Goal: Information Seeking & Learning: Find specific page/section

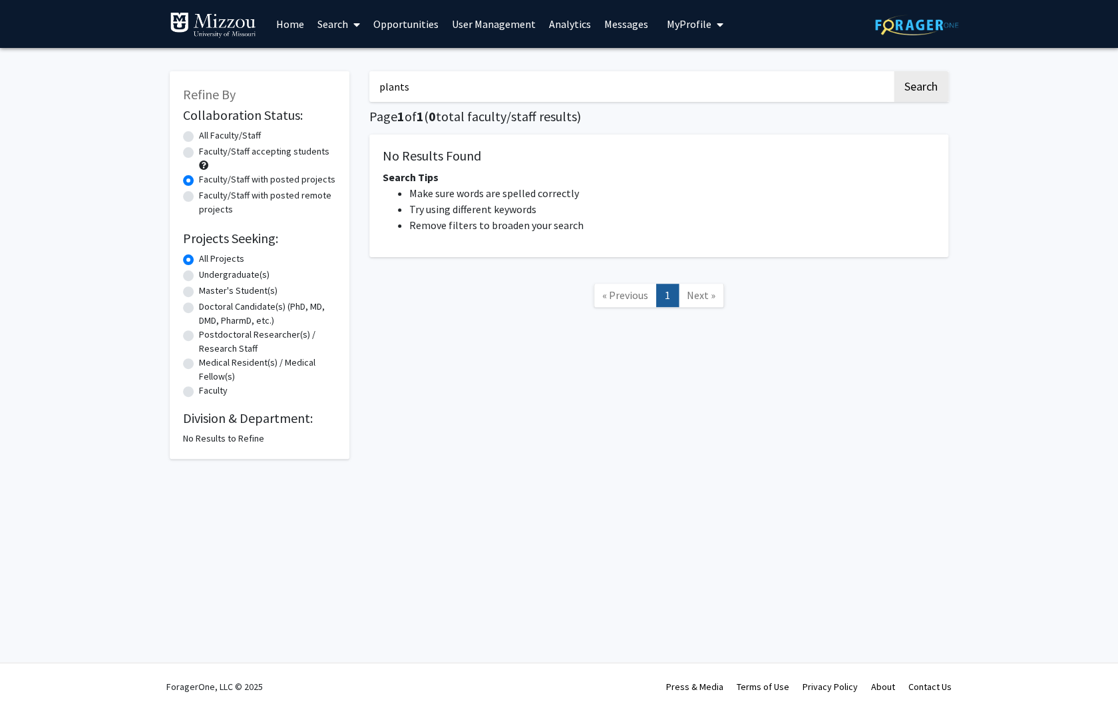
click at [199, 132] on label "All Faculty/Staff" at bounding box center [230, 135] width 62 height 14
click at [199, 132] on input "All Faculty/Staff" at bounding box center [203, 132] width 9 height 9
radio input "true"
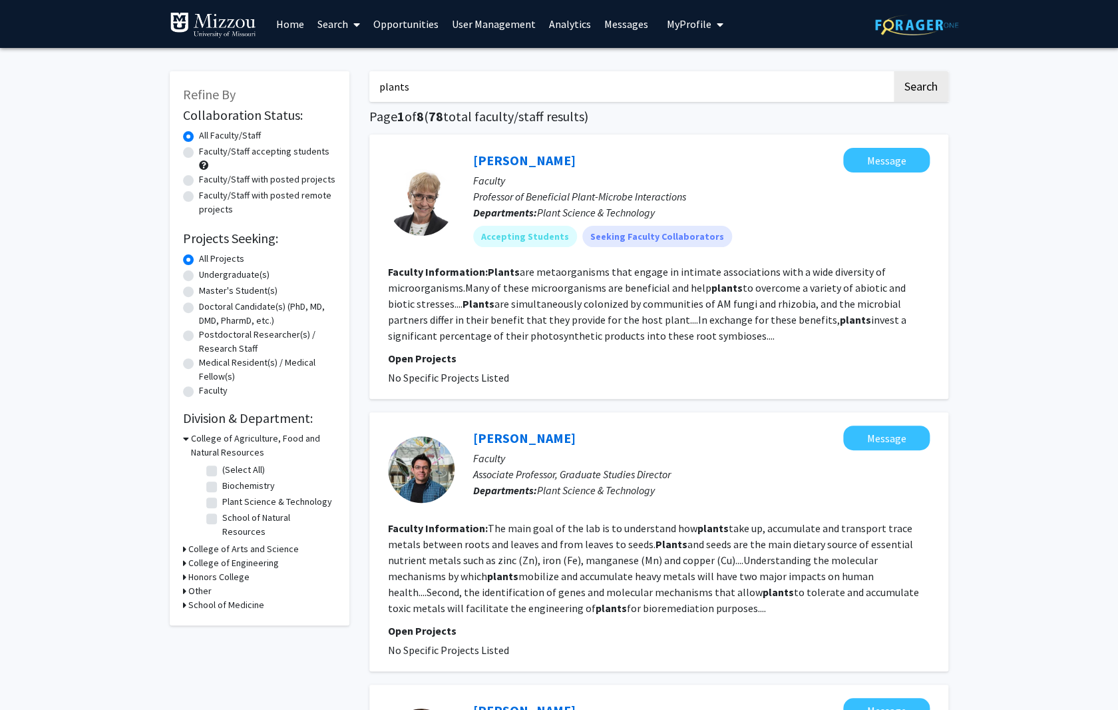
drag, startPoint x: 471, startPoint y: 87, endPoint x: 134, endPoint y: 91, distance: 336.8
click at [369, 91] on input "plants" at bounding box center [630, 86] width 523 height 31
click at [342, 23] on link "Search" at bounding box center [339, 24] width 56 height 47
click at [346, 61] on span "Faculty/Staff" at bounding box center [360, 61] width 98 height 27
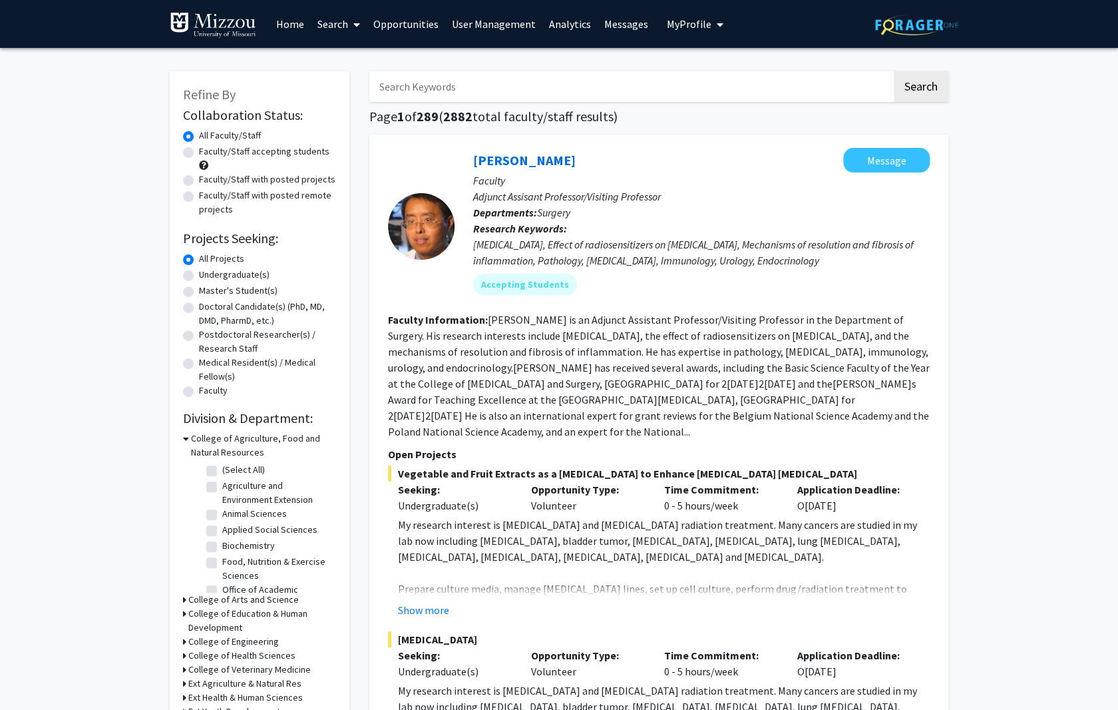
click at [689, 27] on span "My Profile" at bounding box center [689, 23] width 45 height 13
click at [523, 24] on link "User Management" at bounding box center [493, 24] width 97 height 47
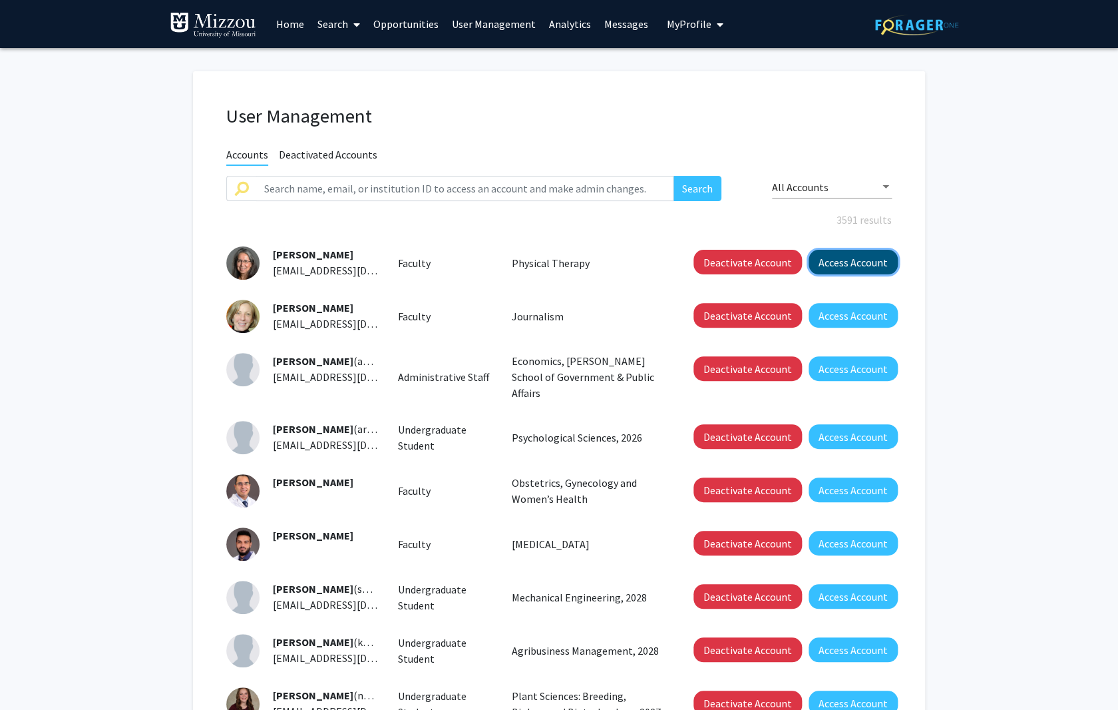
click at [861, 260] on button "Access Account" at bounding box center [853, 262] width 89 height 25
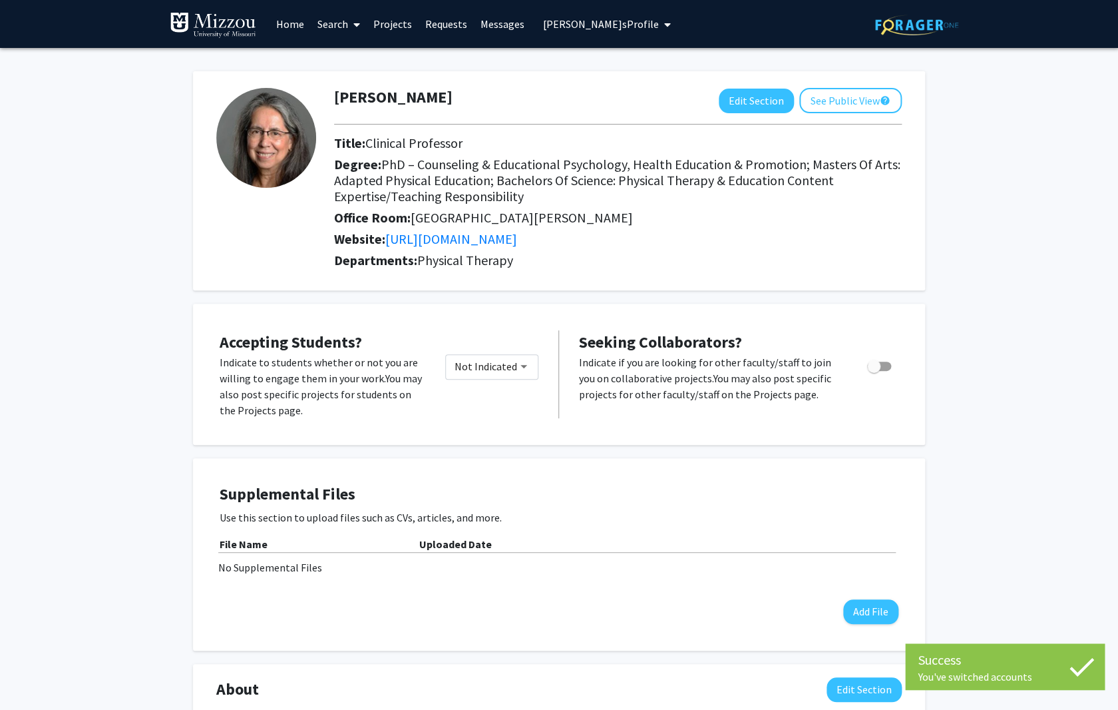
click at [395, 27] on link "Projects" at bounding box center [393, 24] width 52 height 47
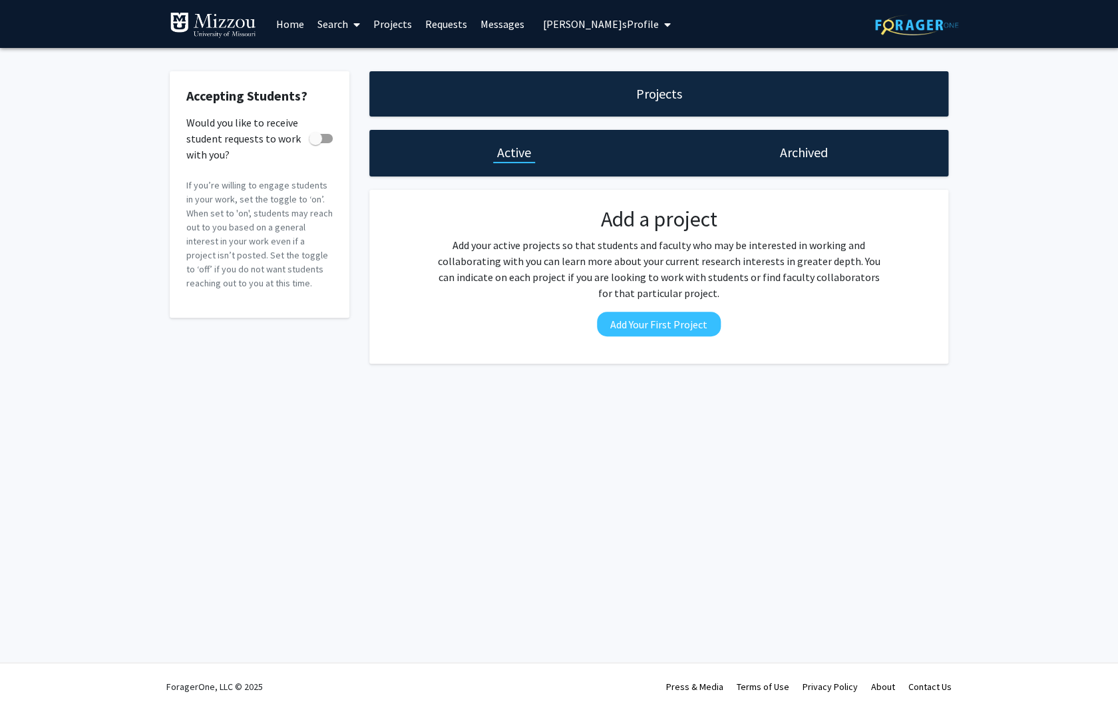
click at [664, 25] on icon "My profile dropdown to access profile and logout" at bounding box center [667, 24] width 7 height 11
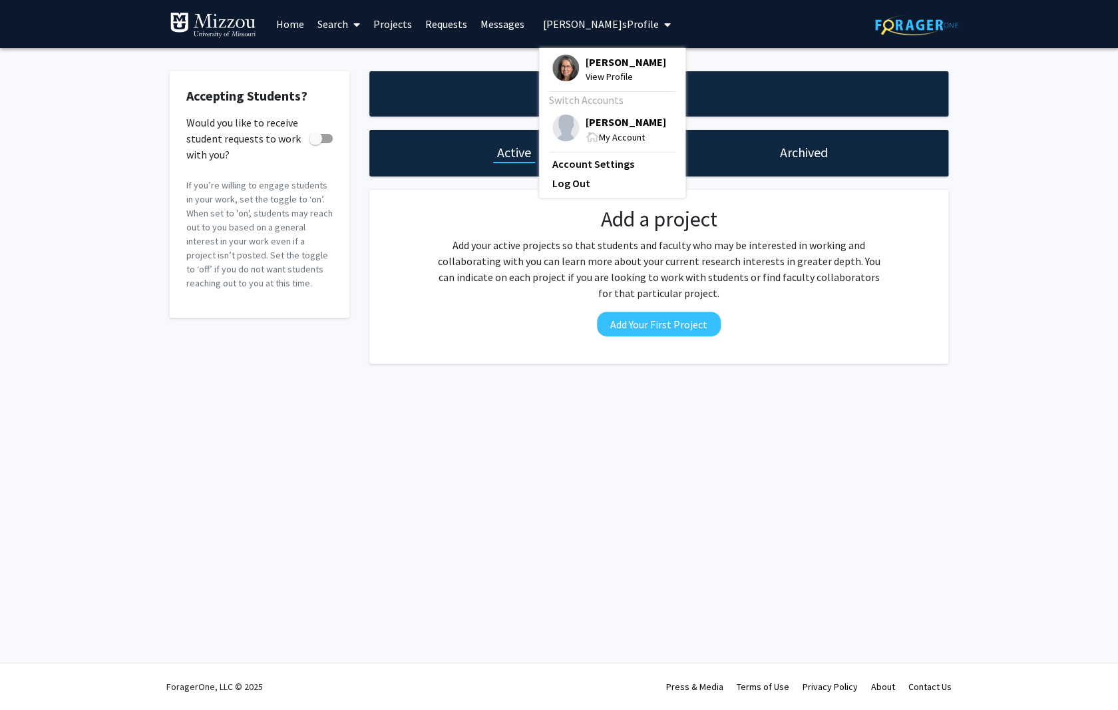
click at [617, 122] on span "[PERSON_NAME]" at bounding box center [626, 121] width 81 height 15
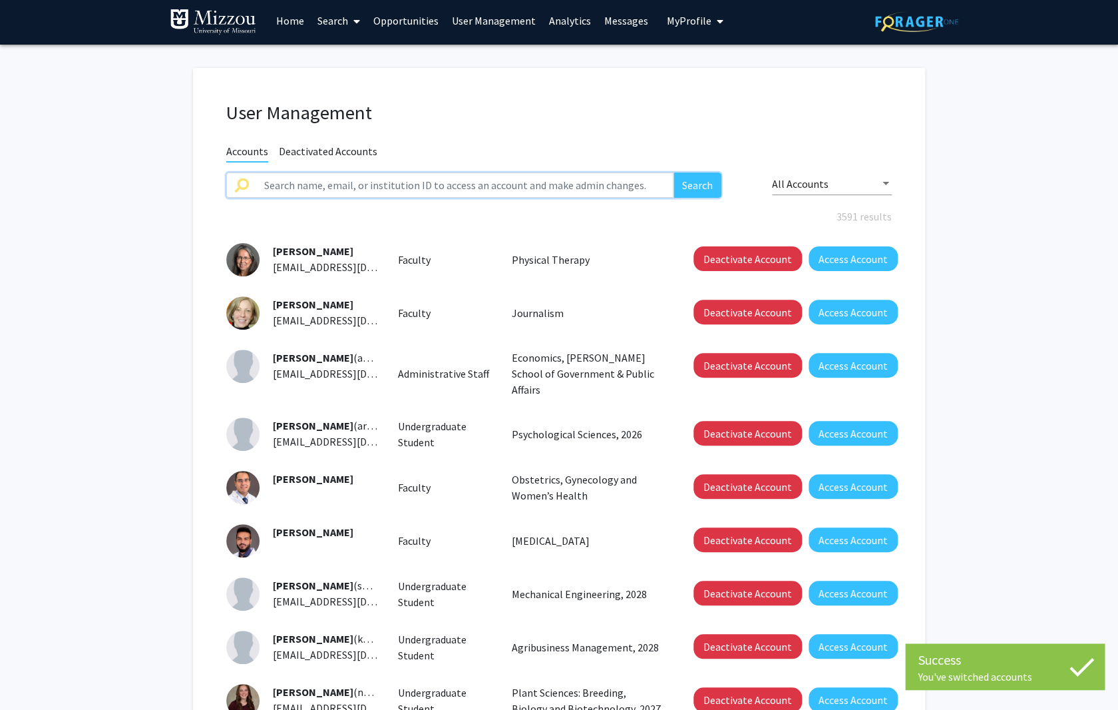
scroll to position [1, 0]
click at [374, 178] on input "text" at bounding box center [464, 185] width 417 height 25
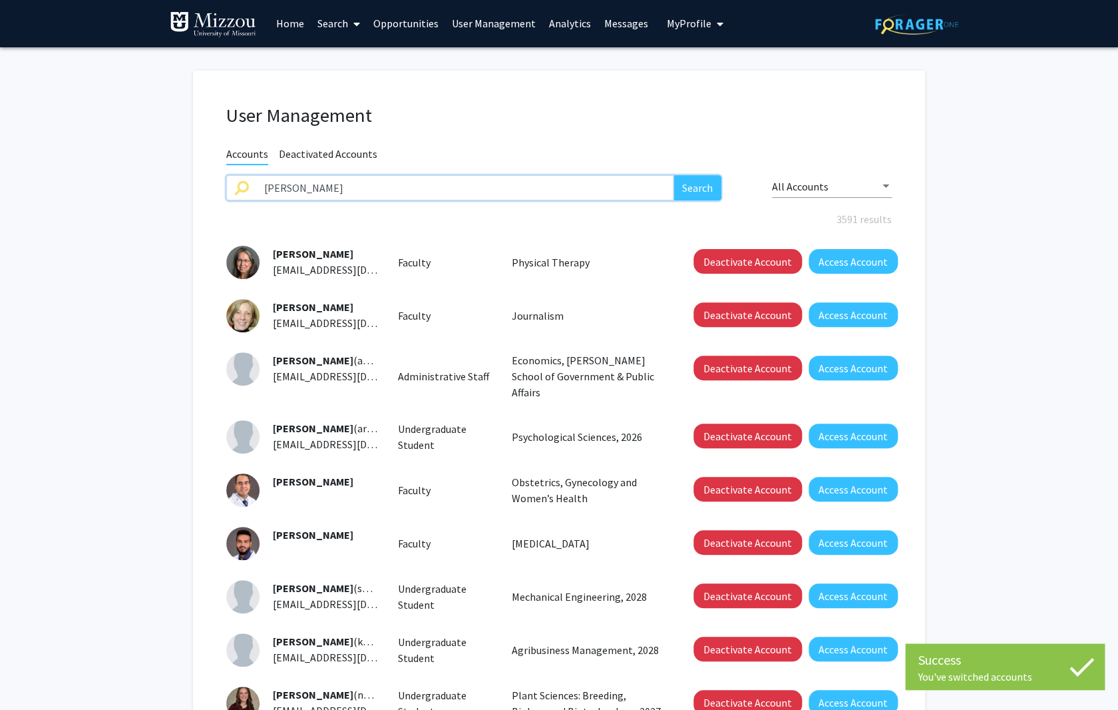
type input "[PERSON_NAME]"
click at [674, 175] on button "Search" at bounding box center [698, 187] width 48 height 25
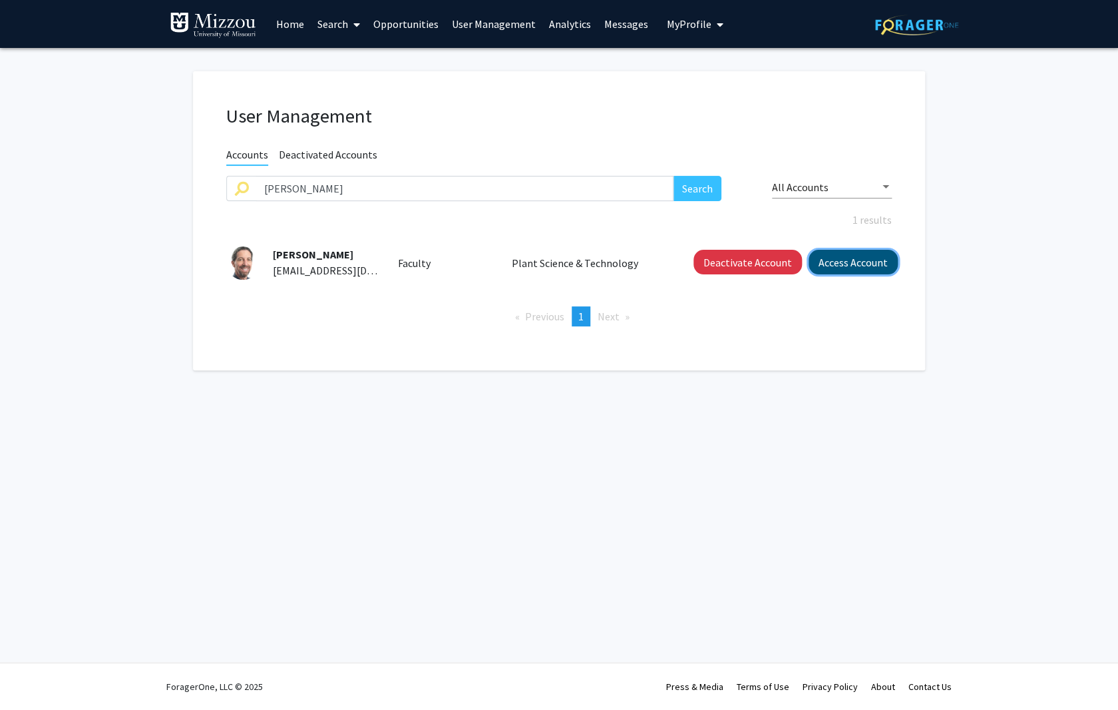
click at [835, 260] on button "Access Account" at bounding box center [853, 262] width 89 height 25
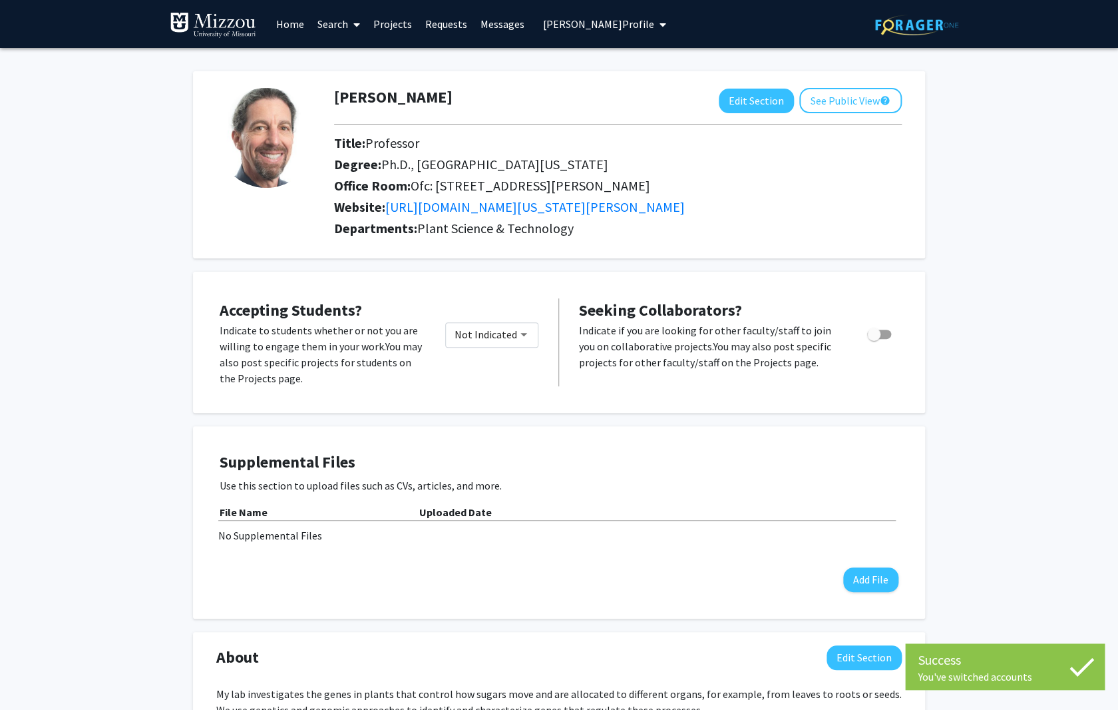
click at [389, 26] on link "Projects" at bounding box center [393, 24] width 52 height 47
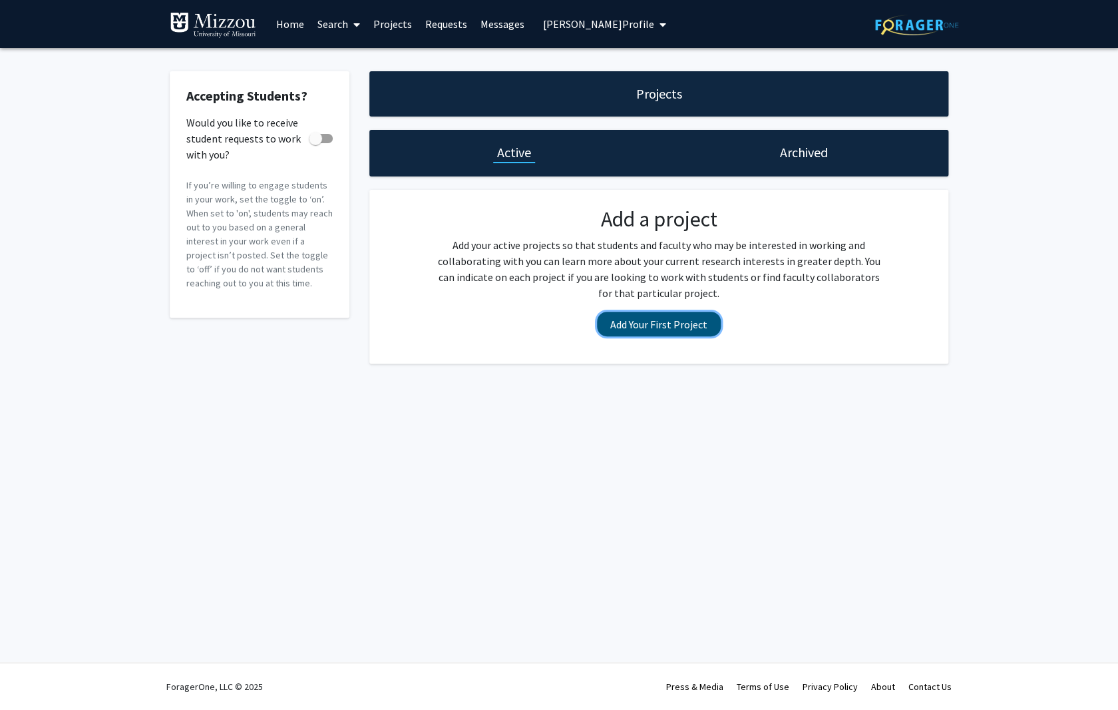
click at [684, 332] on button "Add Your First Project" at bounding box center [659, 324] width 124 height 25
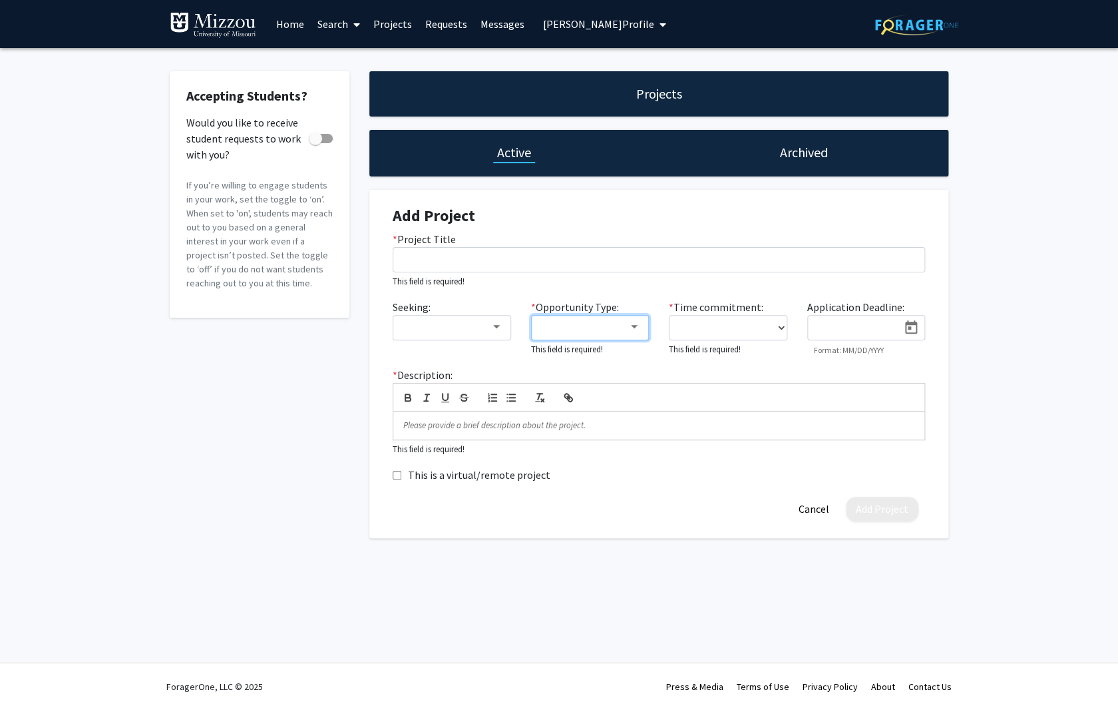
click at [632, 325] on div at bounding box center [634, 327] width 12 height 11
click at [419, 258] on div at bounding box center [559, 355] width 1118 height 710
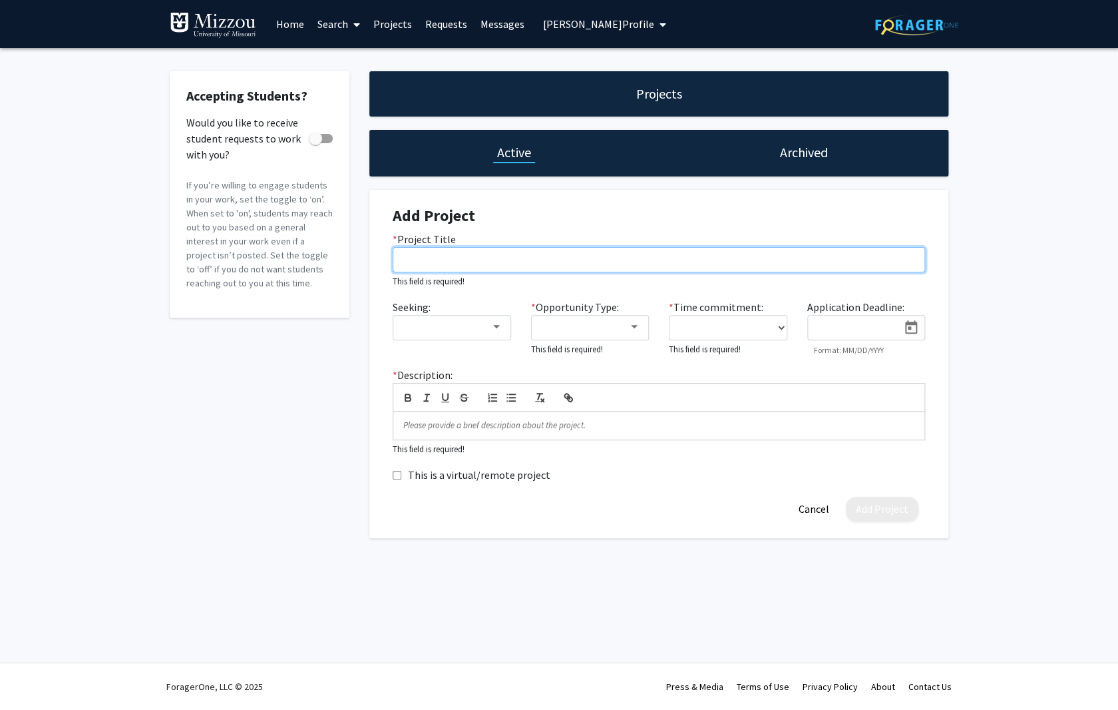
click at [419, 262] on input "* Project Title" at bounding box center [659, 259] width 533 height 25
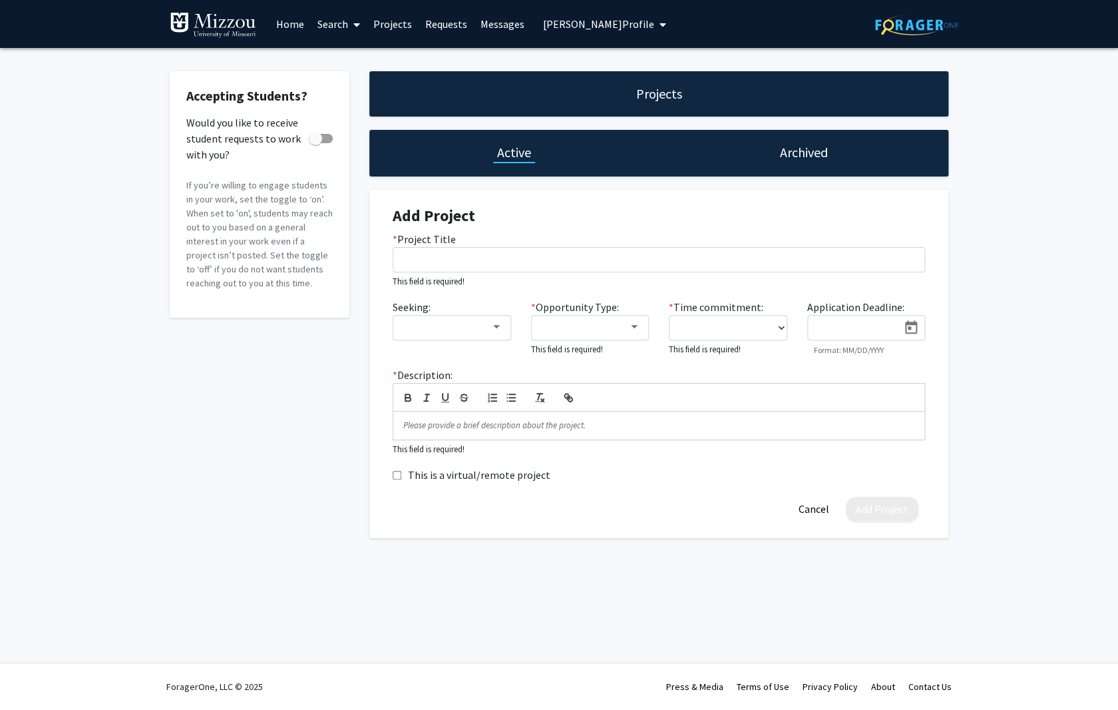
click at [580, 19] on span "[PERSON_NAME] Profile" at bounding box center [598, 23] width 111 height 13
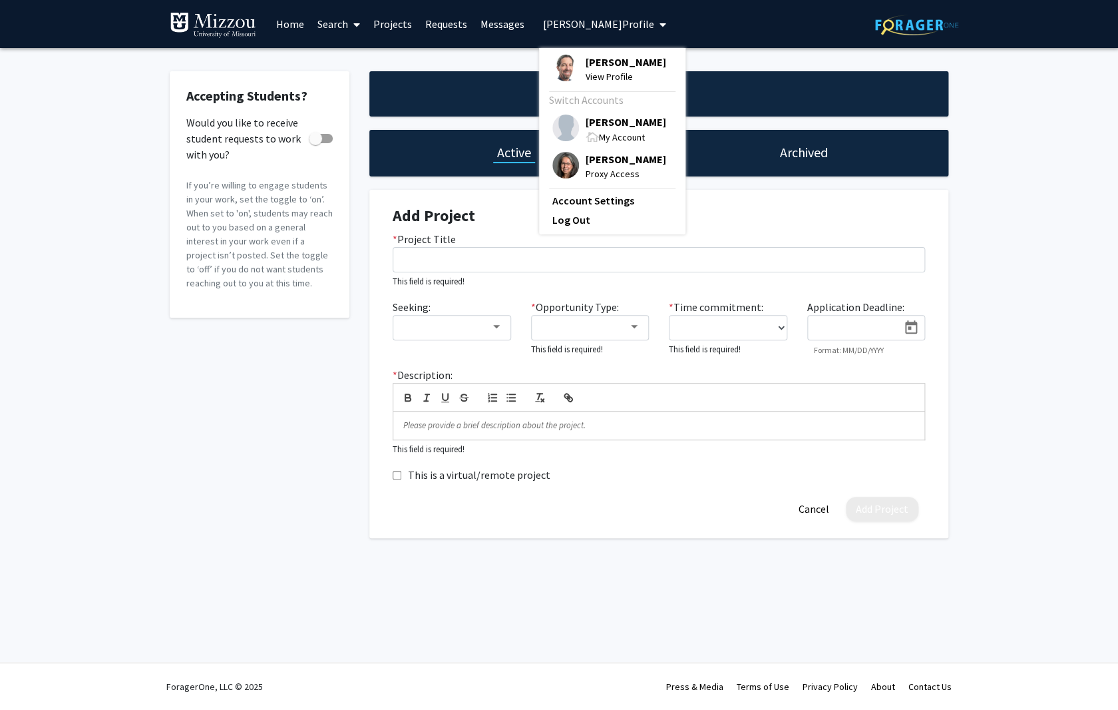
click at [632, 132] on span "My Account" at bounding box center [622, 137] width 46 height 12
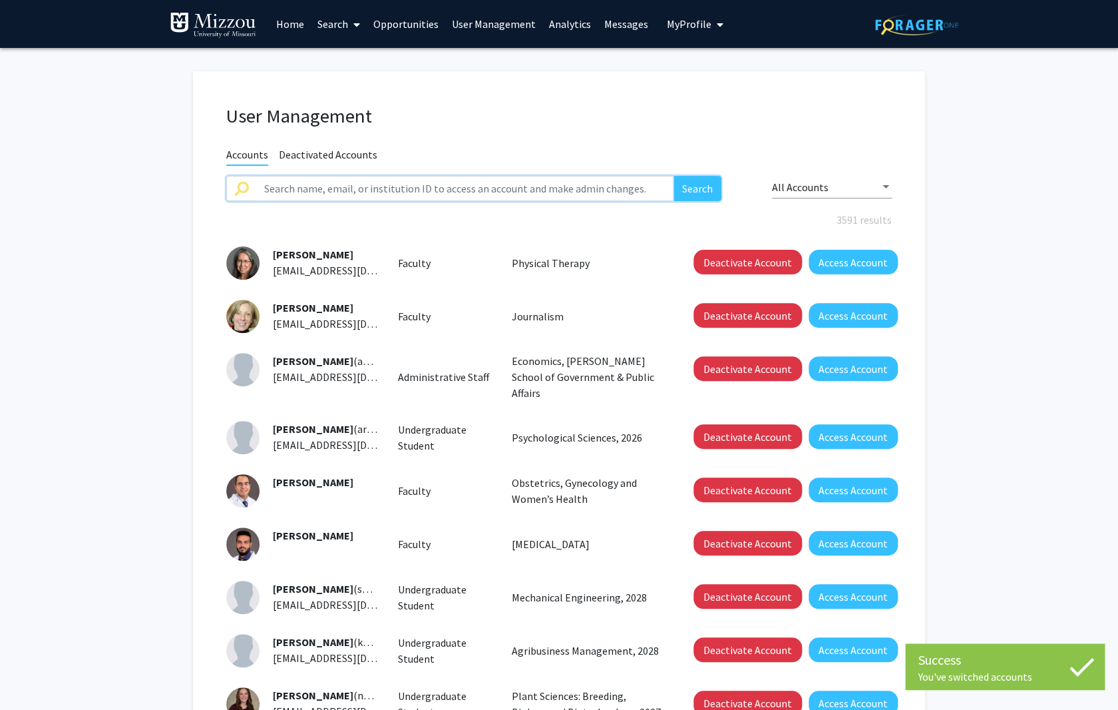
click at [330, 188] on input "text" at bounding box center [464, 188] width 417 height 25
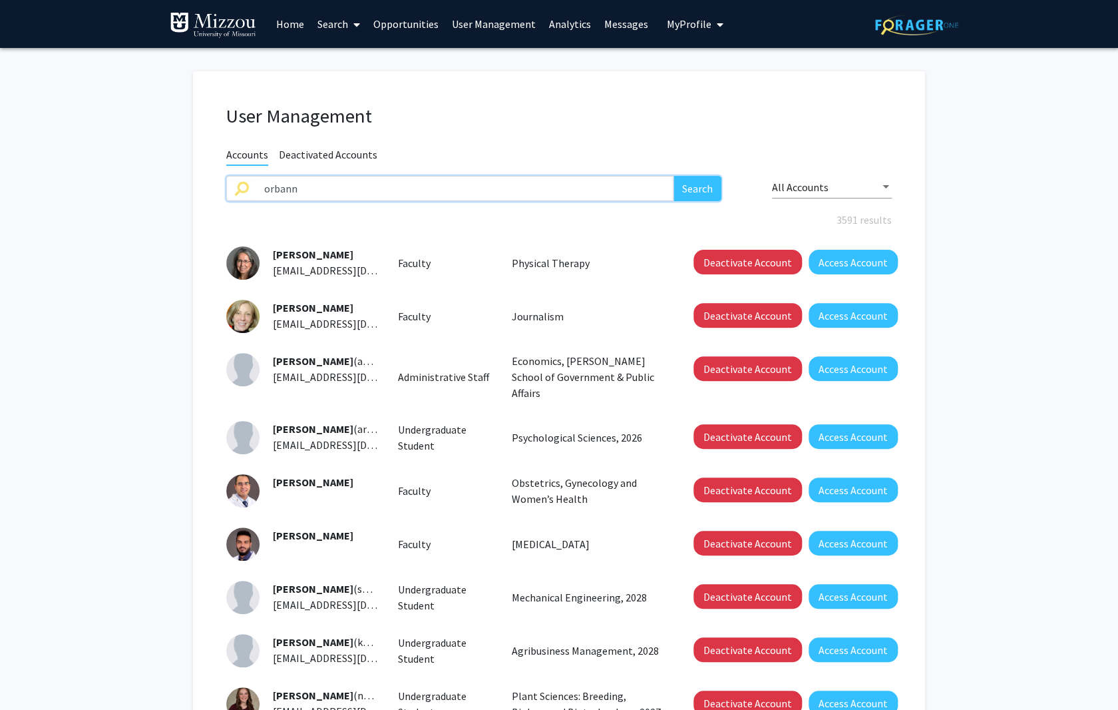
type input "orbann"
click at [701, 190] on button "Search" at bounding box center [698, 188] width 48 height 25
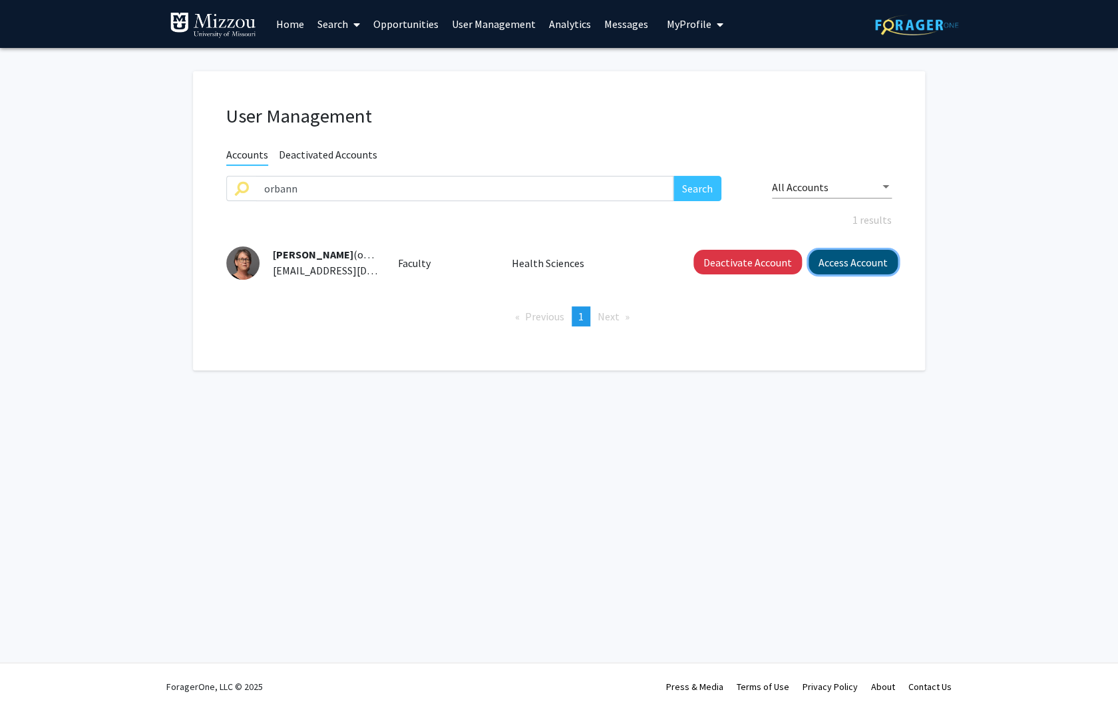
click at [840, 264] on button "Access Account" at bounding box center [853, 262] width 89 height 25
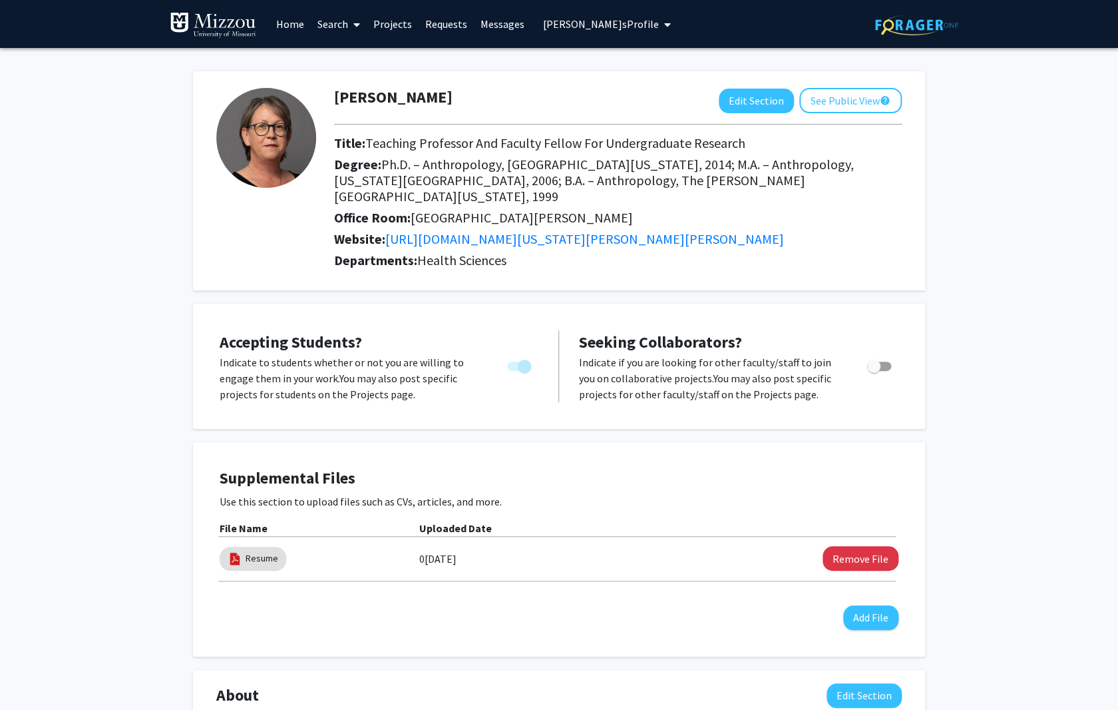
click at [396, 25] on link "Projects" at bounding box center [393, 24] width 52 height 47
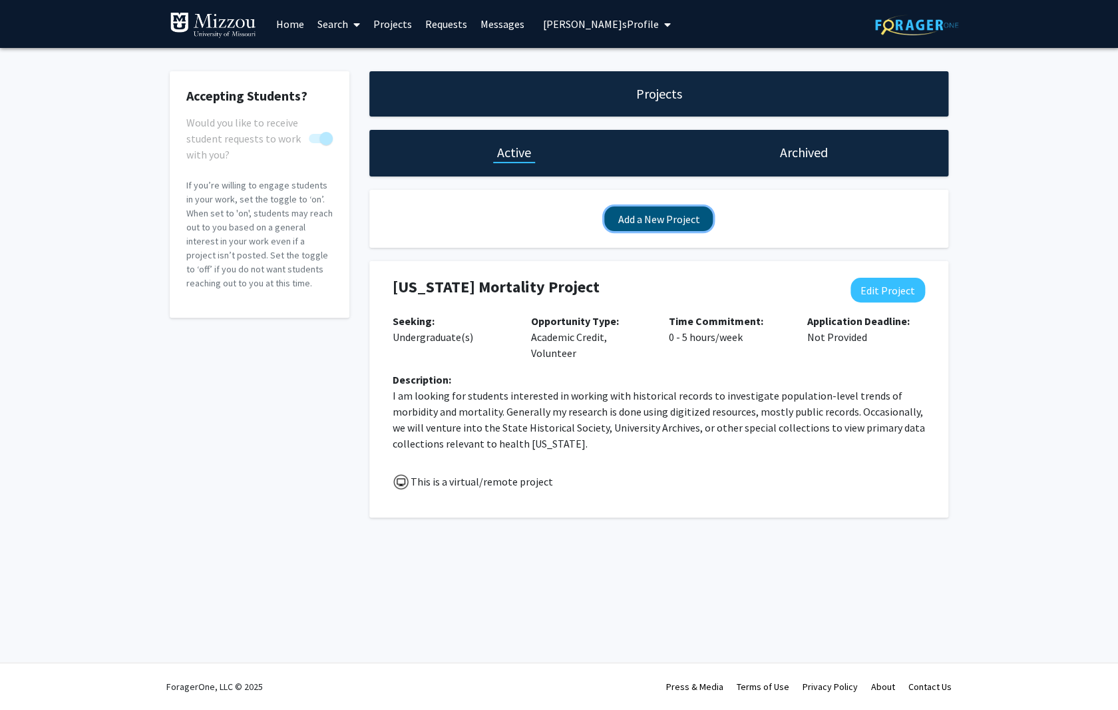
click at [670, 217] on button "Add a New Project" at bounding box center [658, 218] width 109 height 25
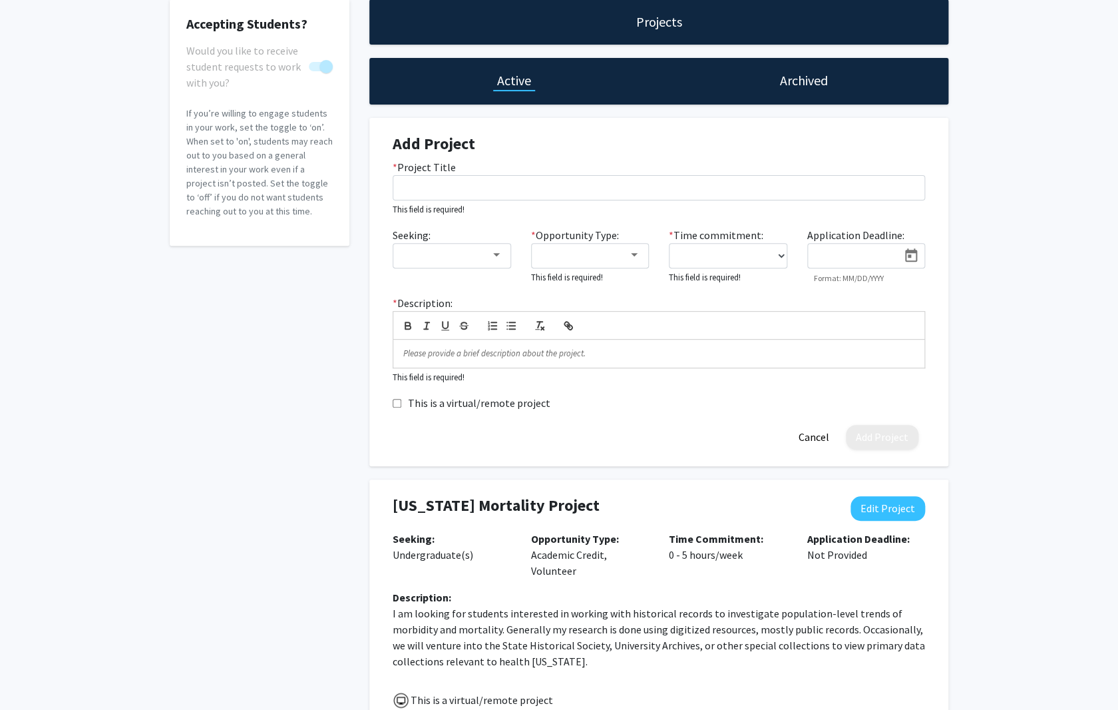
scroll to position [76, 0]
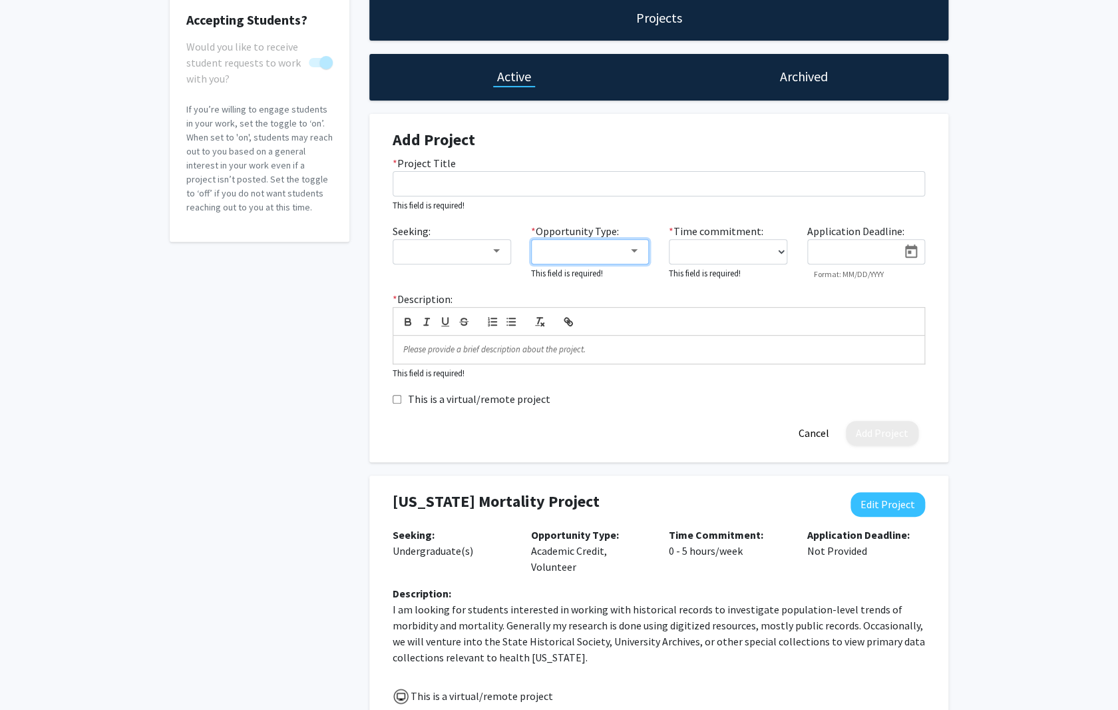
click at [642, 250] on mat-select at bounding box center [590, 251] width 118 height 25
click at [638, 249] on div at bounding box center [634, 251] width 12 height 11
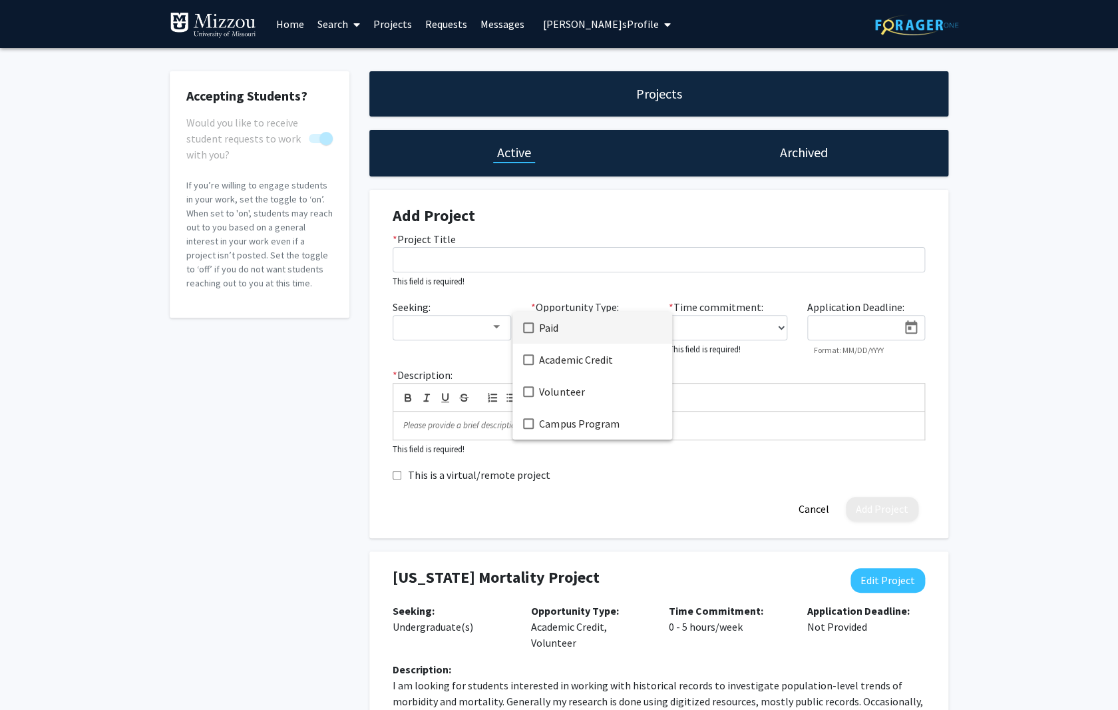
click at [614, 14] on div at bounding box center [559, 355] width 1118 height 710
click at [605, 23] on span "[PERSON_NAME] Profile" at bounding box center [601, 23] width 116 height 13
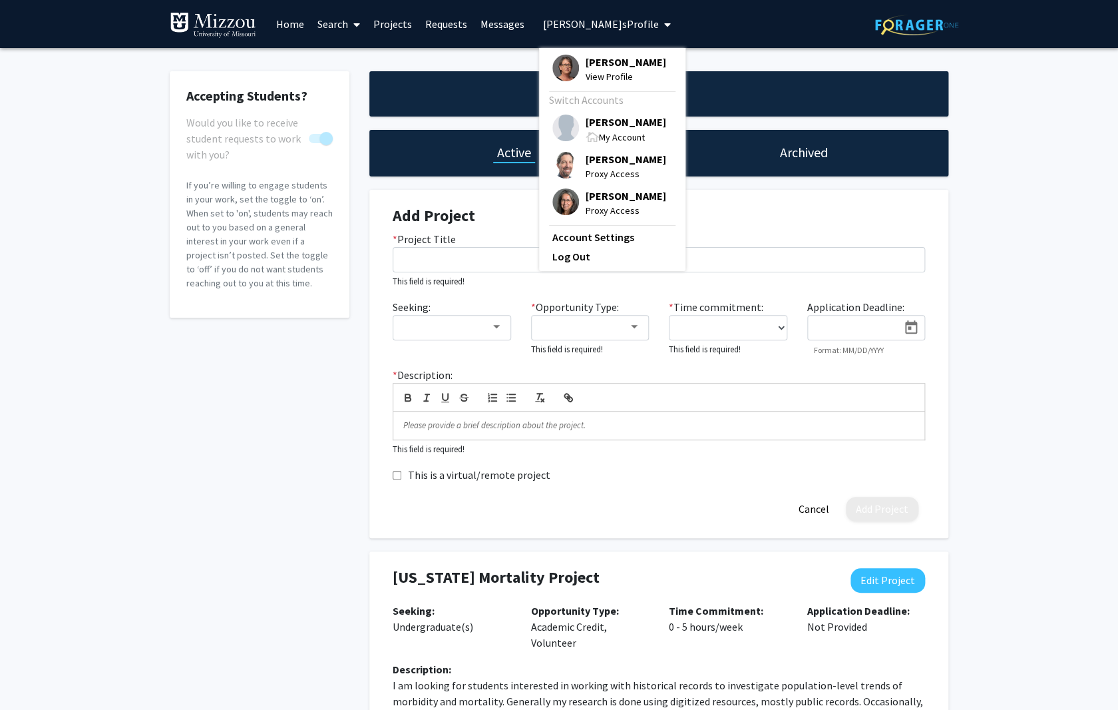
click at [607, 62] on span "[PERSON_NAME]" at bounding box center [626, 62] width 81 height 15
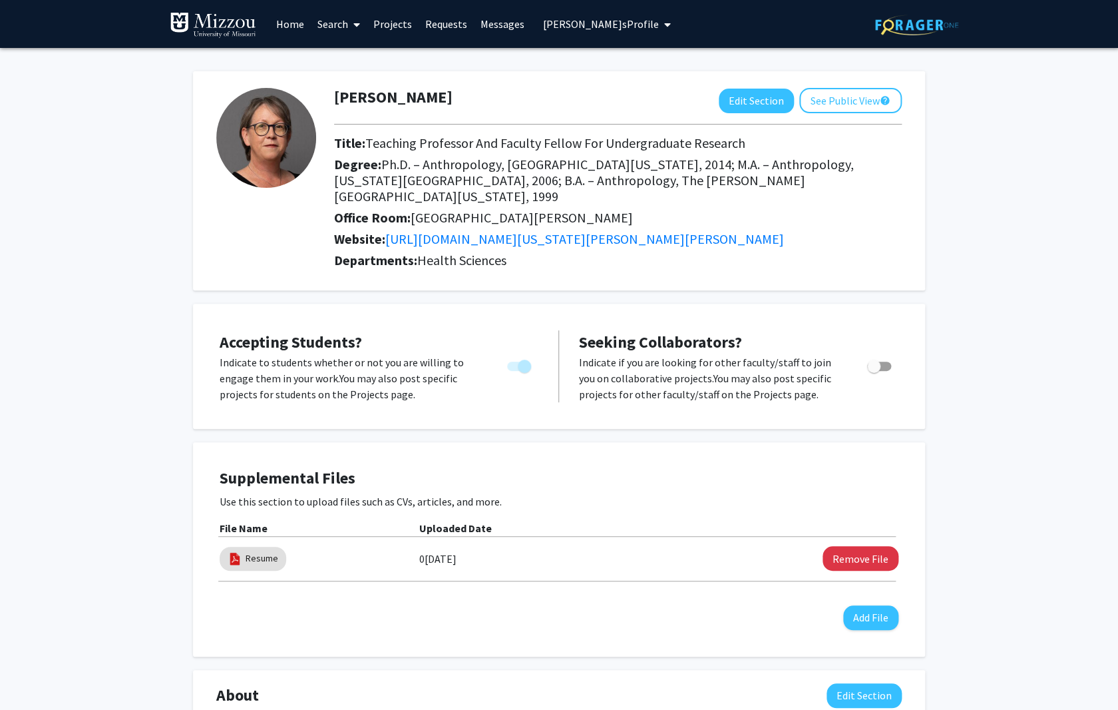
click at [638, 24] on span "[PERSON_NAME] Profile" at bounding box center [601, 23] width 116 height 13
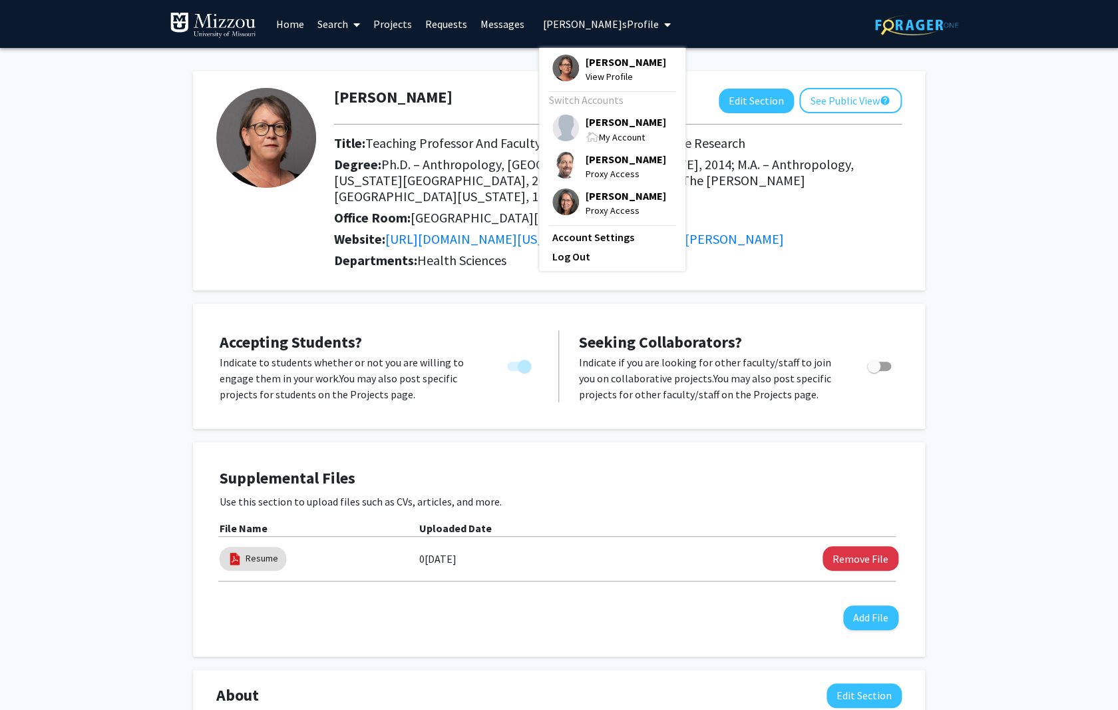
click at [624, 161] on span "[PERSON_NAME]" at bounding box center [626, 159] width 81 height 15
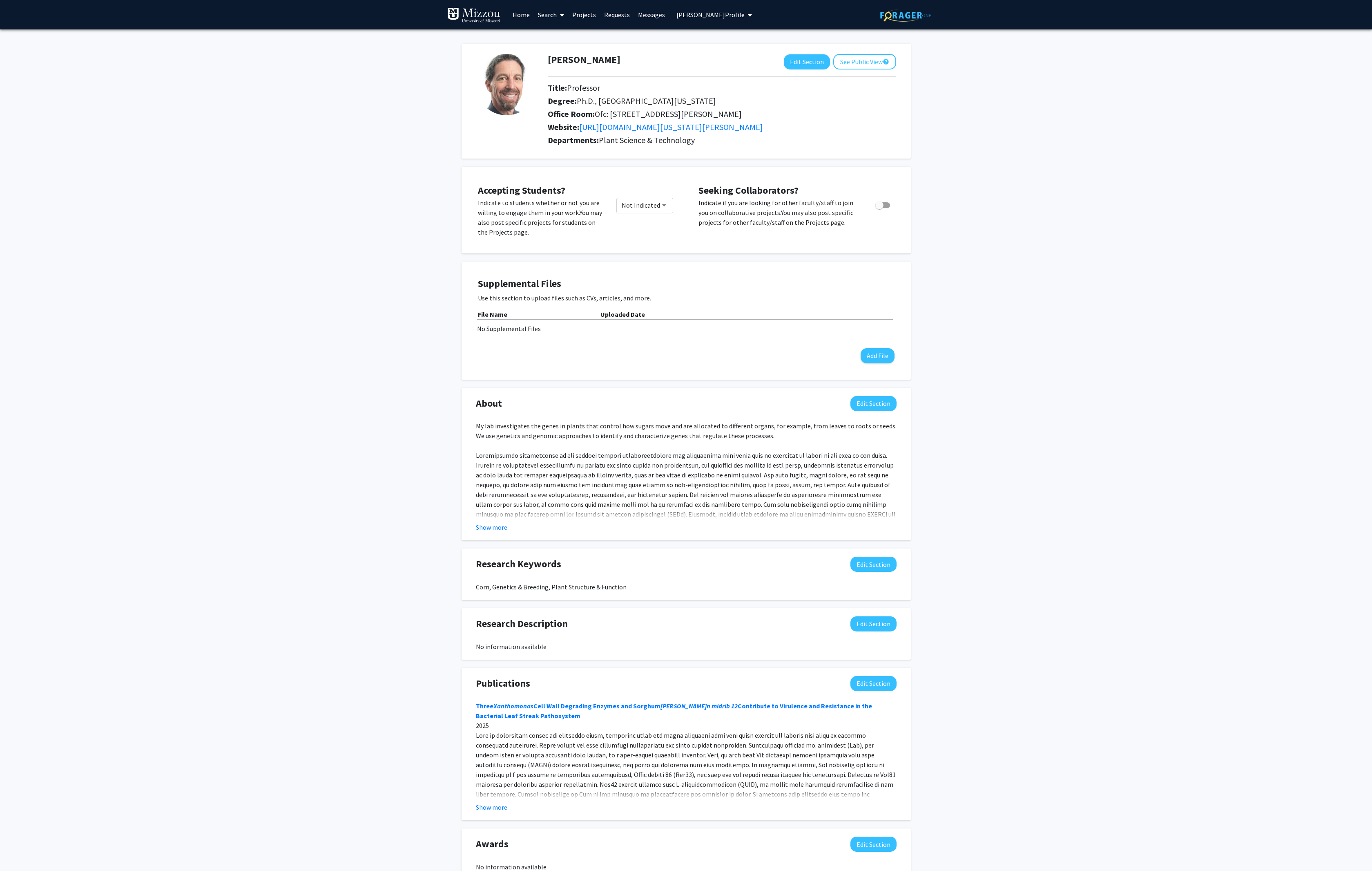
click at [686, 14] on span "[PERSON_NAME] Profile" at bounding box center [710, 14] width 68 height 8
click at [686, 100] on span "[PERSON_NAME]" at bounding box center [727, 98] width 50 height 9
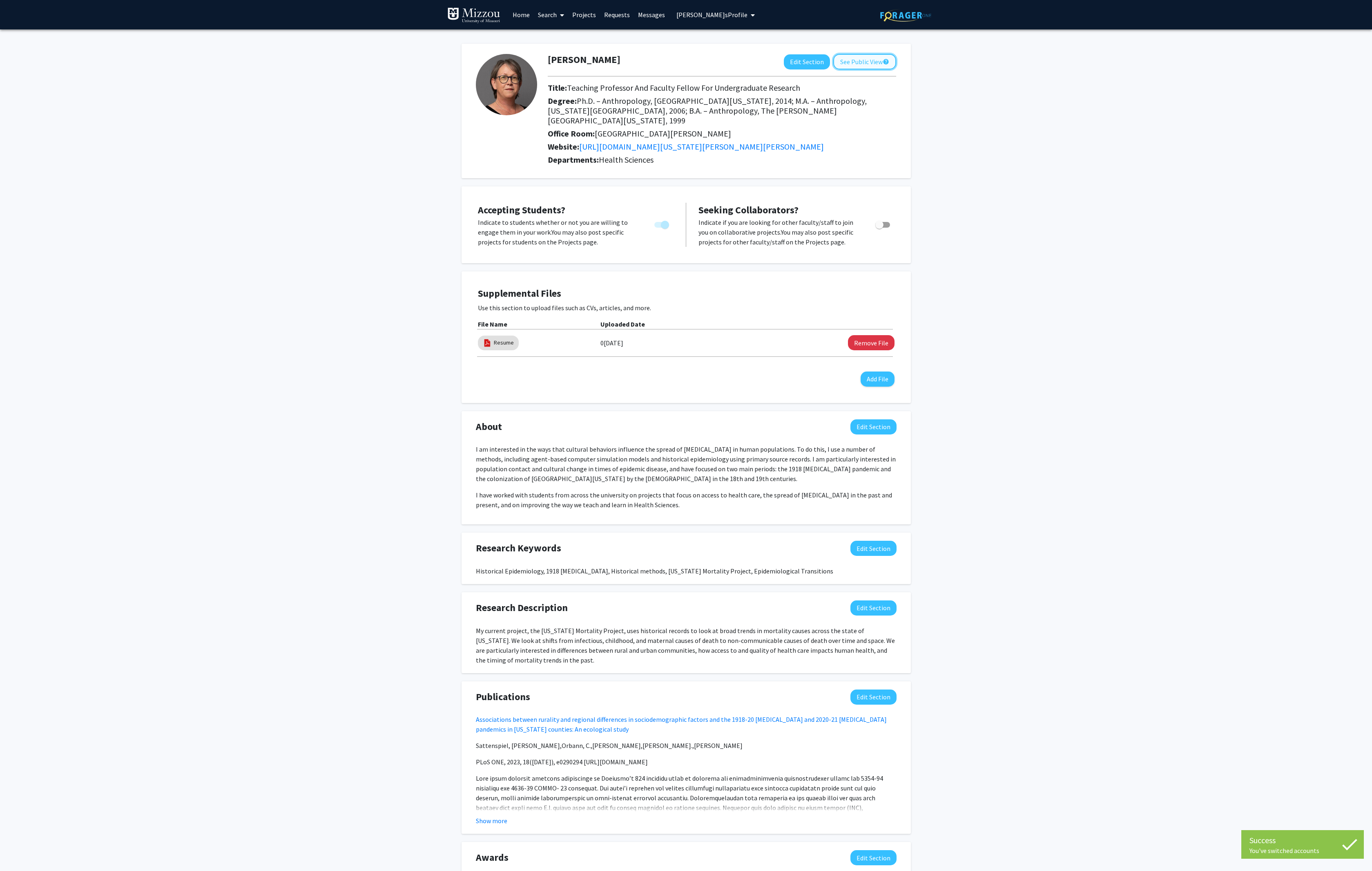
click at [686, 65] on button "See Public View help" at bounding box center [865, 61] width 63 height 15
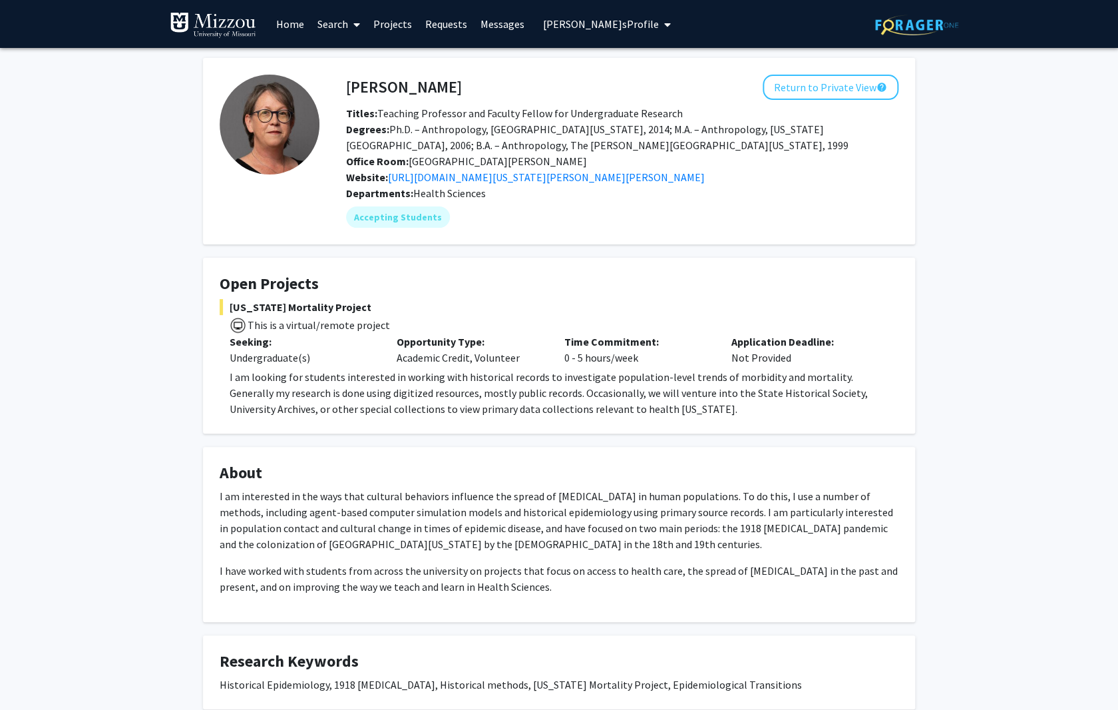
click at [358, 21] on icon at bounding box center [356, 24] width 7 height 11
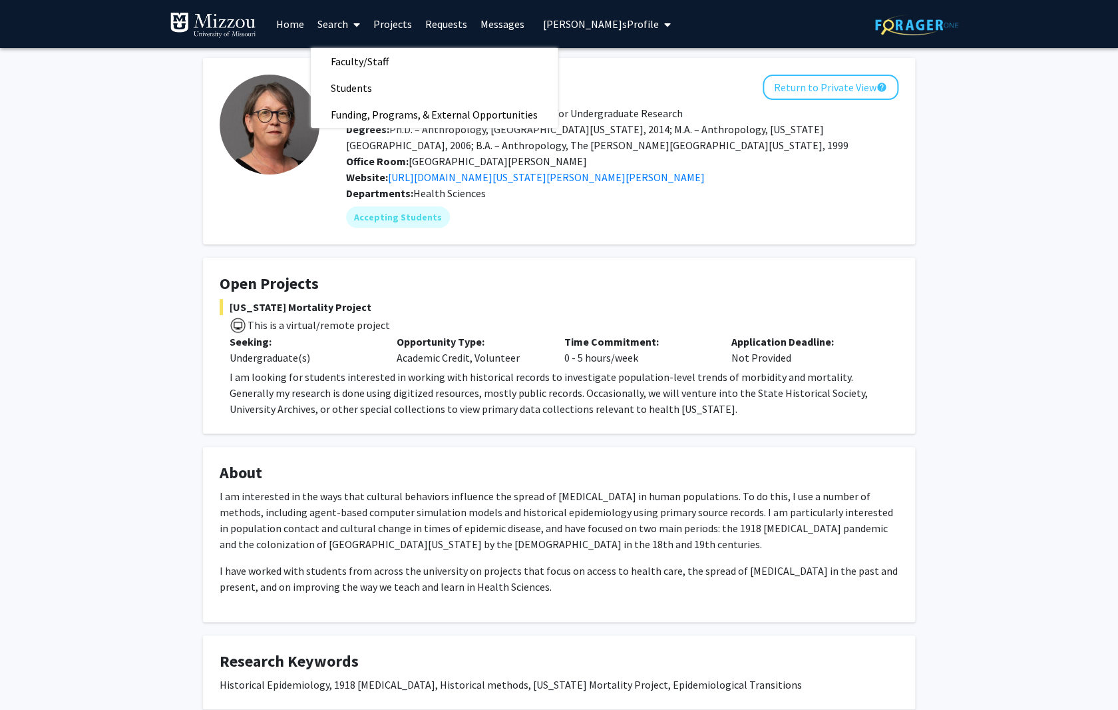
click at [636, 23] on span "[PERSON_NAME] Profile" at bounding box center [601, 23] width 116 height 13
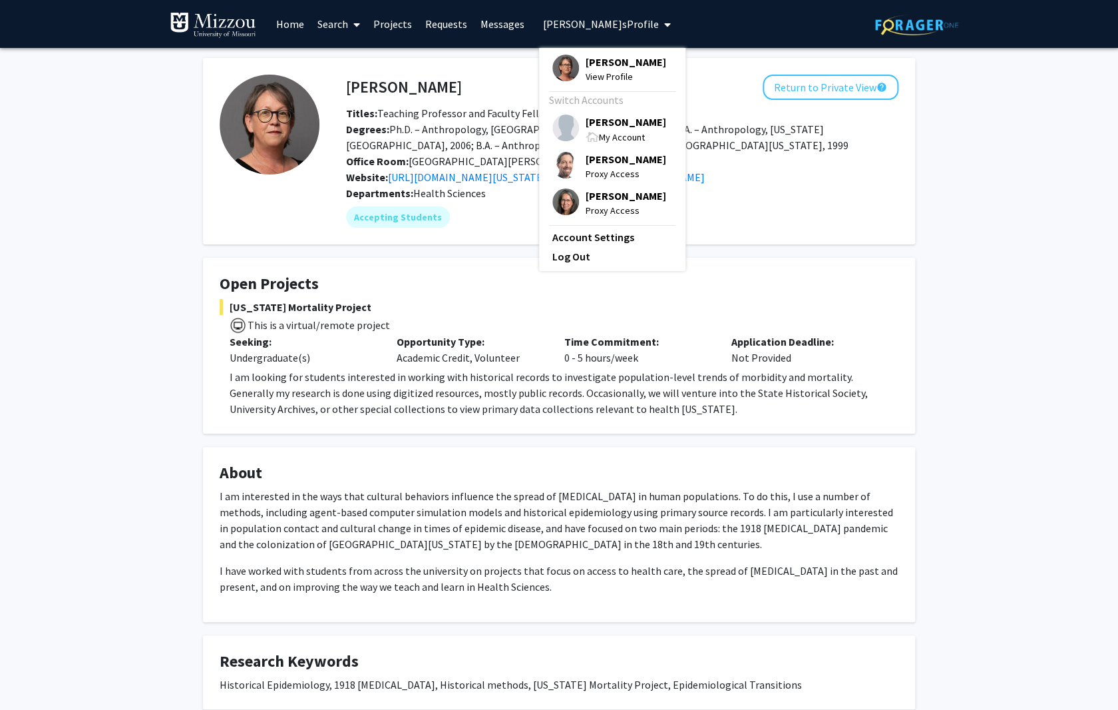
click at [623, 122] on span "[PERSON_NAME]" at bounding box center [626, 121] width 81 height 15
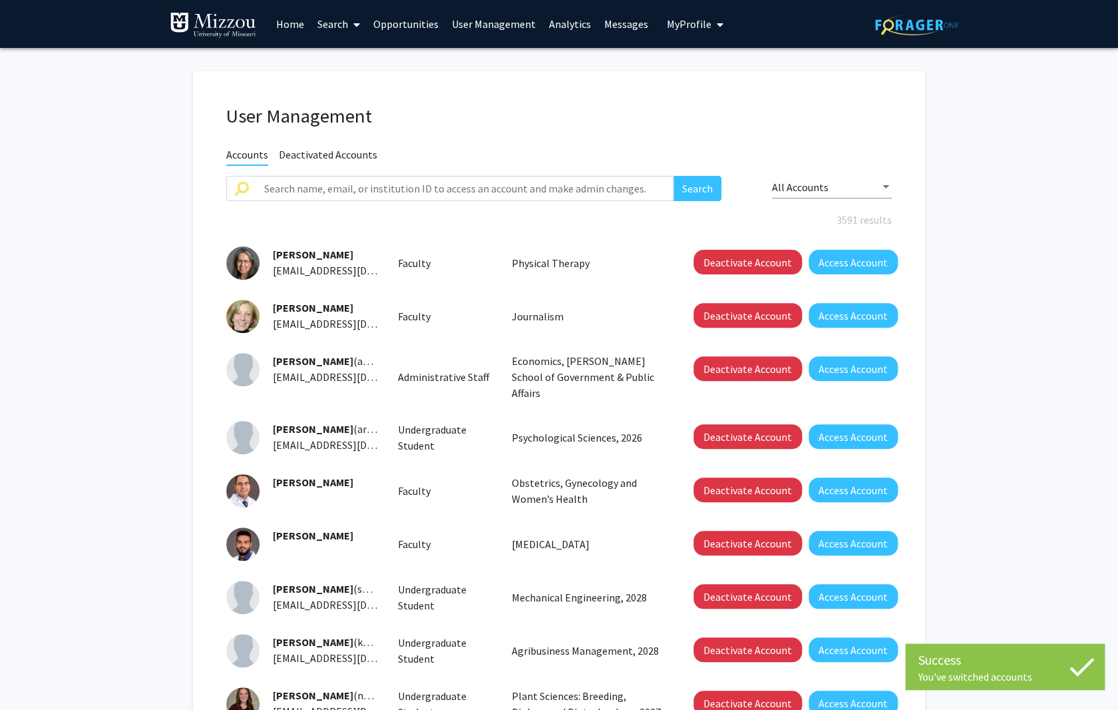
click at [331, 22] on link "Search" at bounding box center [339, 24] width 56 height 47
click at [337, 60] on span "Faculty/Staff" at bounding box center [360, 61] width 98 height 27
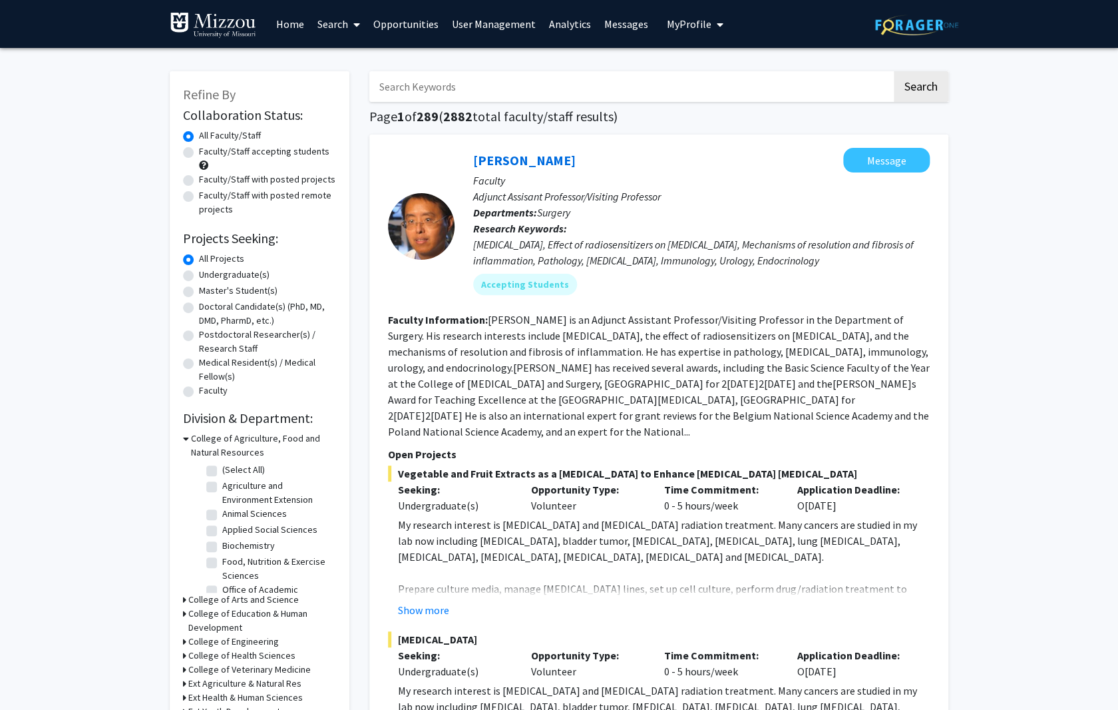
click at [199, 180] on label "Faculty/Staff with posted projects" at bounding box center [267, 179] width 136 height 14
click at [199, 180] on input "Faculty/Staff with posted projects" at bounding box center [203, 176] width 9 height 9
radio input "true"
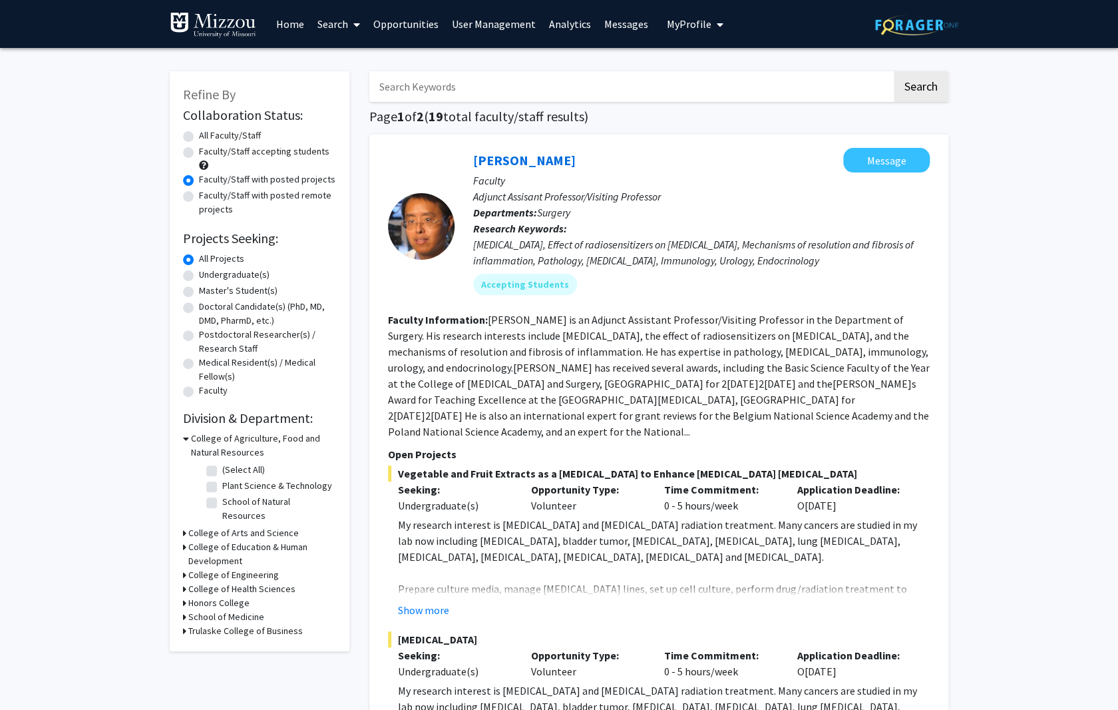
click at [337, 22] on link "Search" at bounding box center [339, 24] width 56 height 47
click at [222, 141] on label "All Faculty/Staff" at bounding box center [230, 135] width 62 height 14
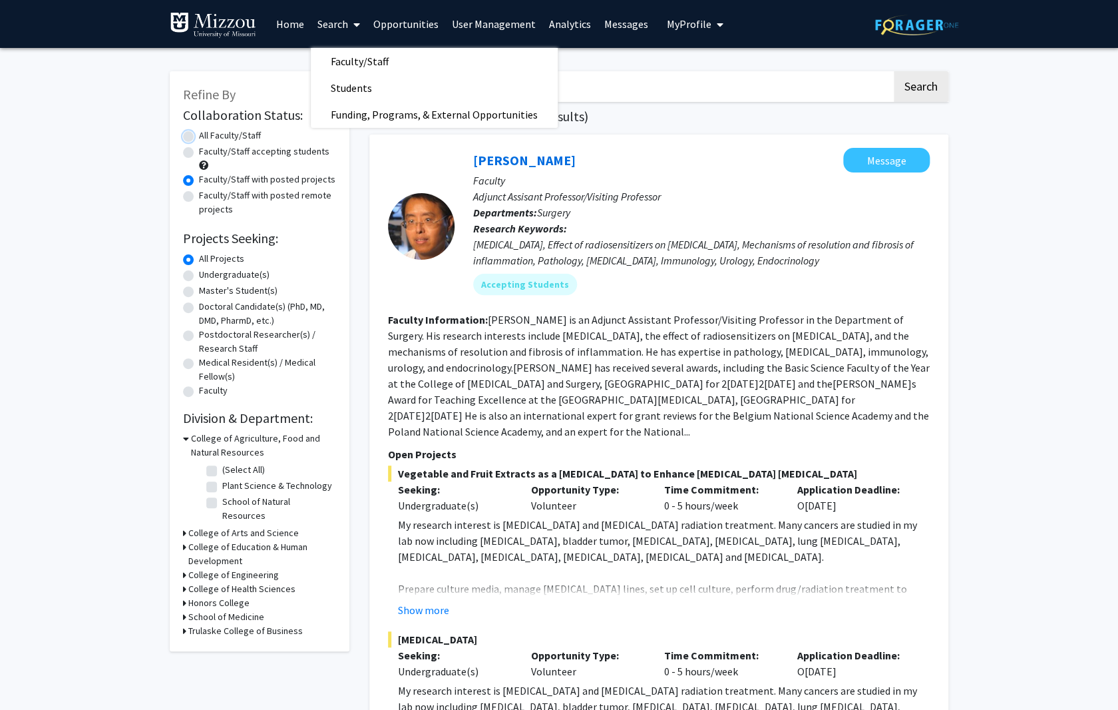
click at [208, 137] on input "All Faculty/Staff" at bounding box center [203, 132] width 9 height 9
radio input "true"
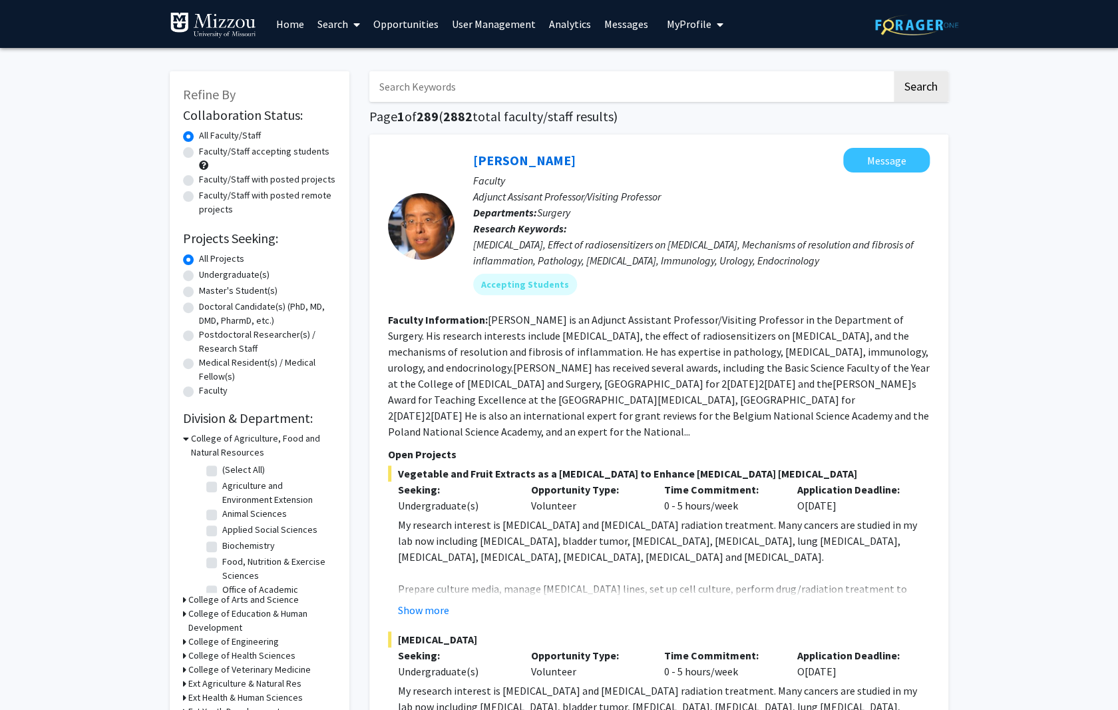
click at [332, 24] on link "Search" at bounding box center [339, 24] width 56 height 47
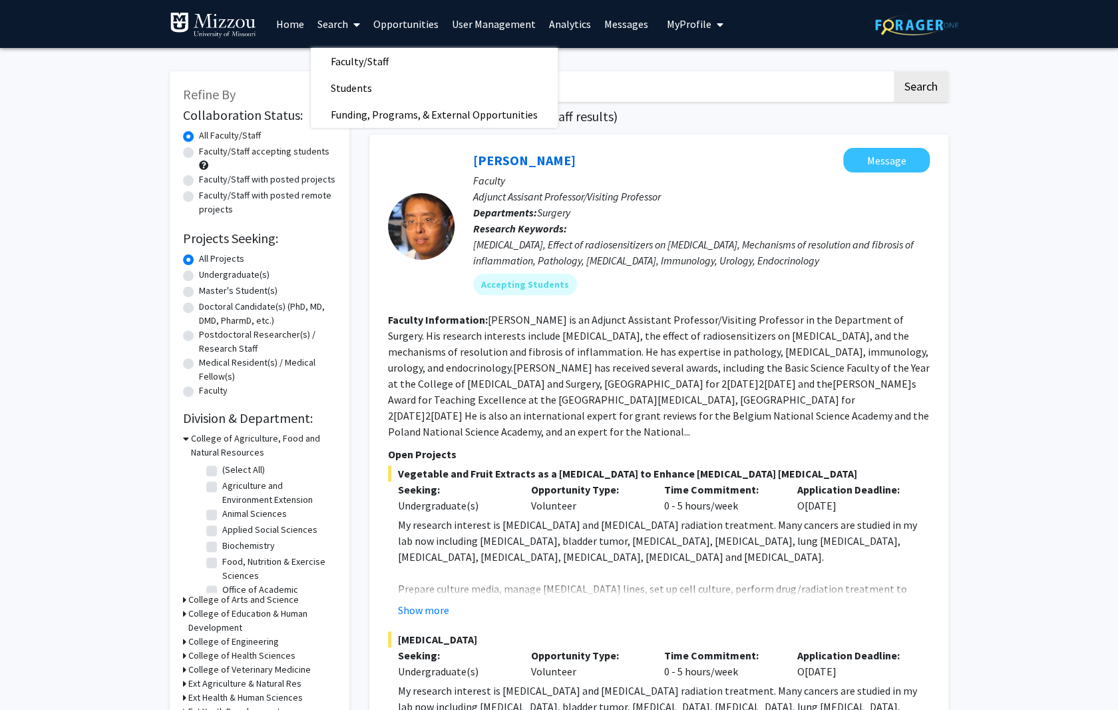
click at [332, 23] on link "Search" at bounding box center [339, 24] width 56 height 47
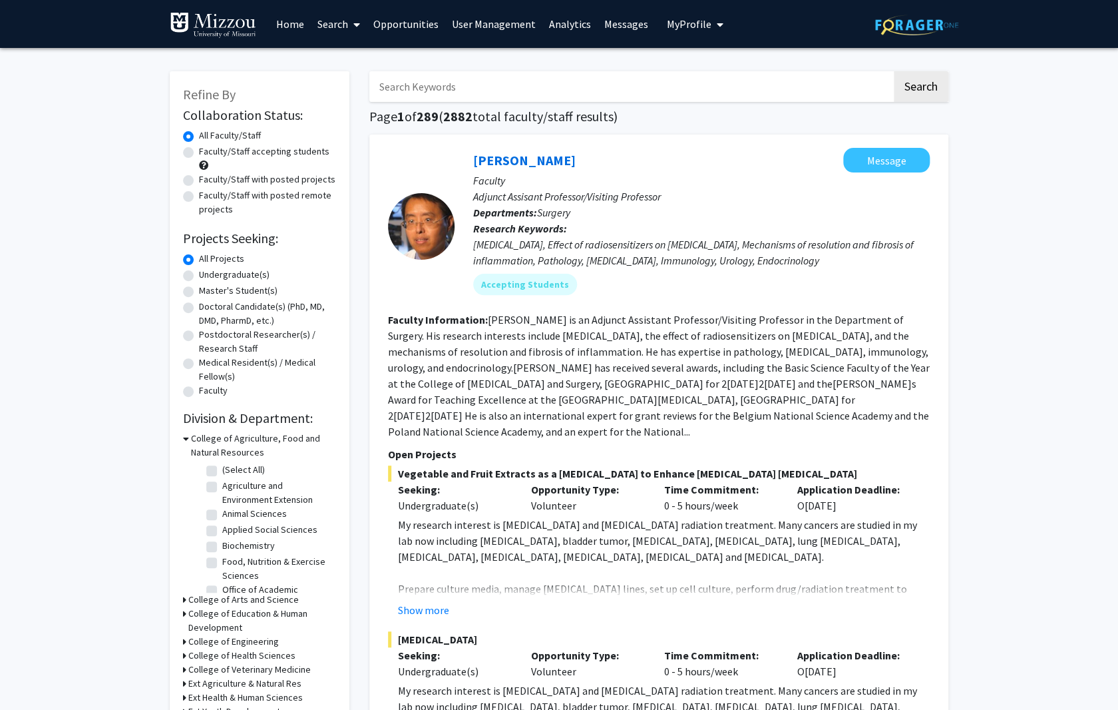
drag, startPoint x: 297, startPoint y: 93, endPoint x: 66, endPoint y: 87, distance: 231.1
click at [369, 87] on input "Search Keywords" at bounding box center [630, 86] width 523 height 31
type input "o"
click at [345, 23] on link "Search" at bounding box center [339, 24] width 56 height 47
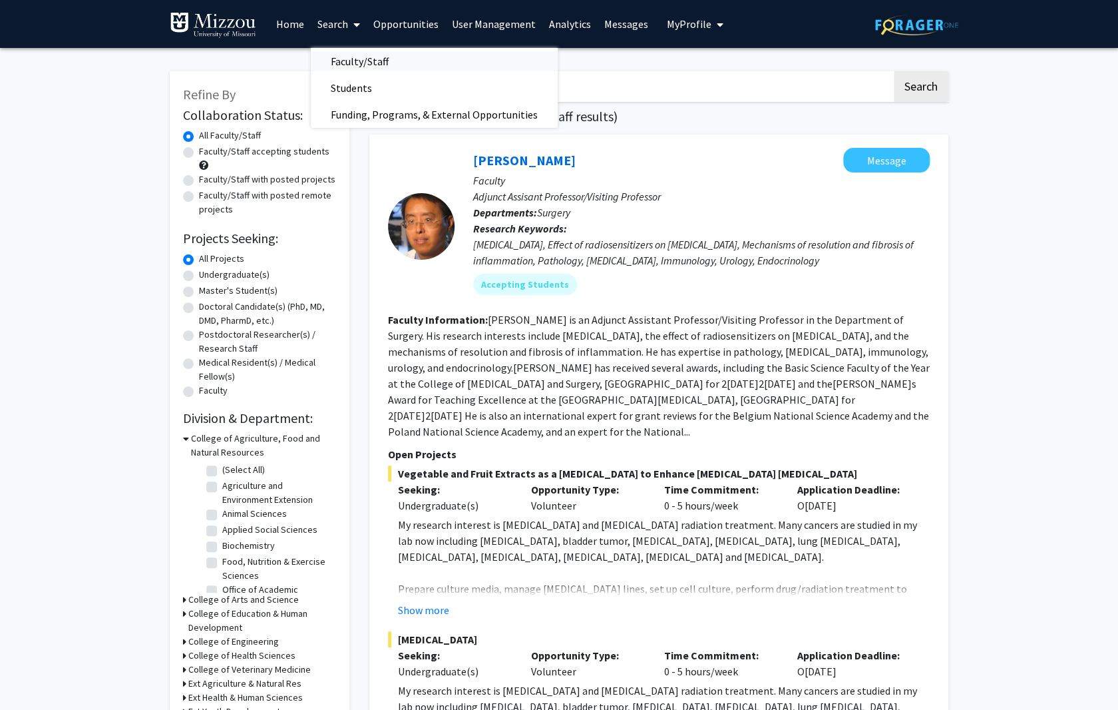
click at [354, 62] on span "Faculty/Staff" at bounding box center [360, 61] width 98 height 27
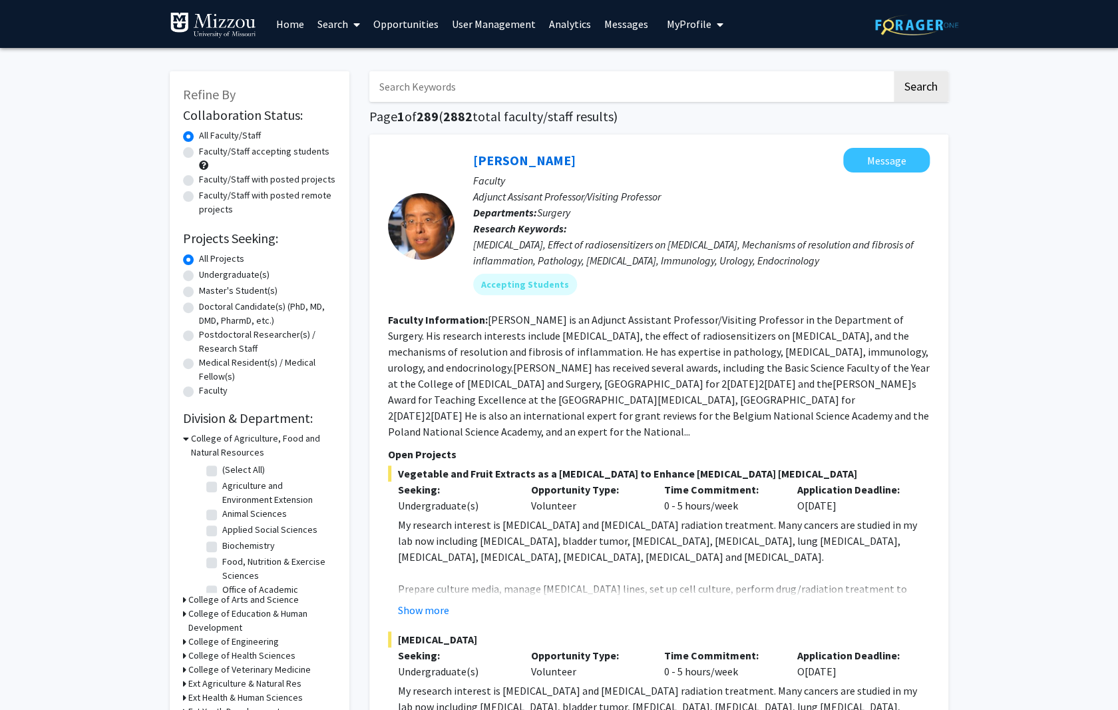
drag, startPoint x: 479, startPoint y: 83, endPoint x: 288, endPoint y: 91, distance: 191.2
click at [369, 91] on input "Search Keywords" at bounding box center [630, 86] width 523 height 31
type input "plant"
click at [894, 71] on button "Search" at bounding box center [921, 86] width 55 height 31
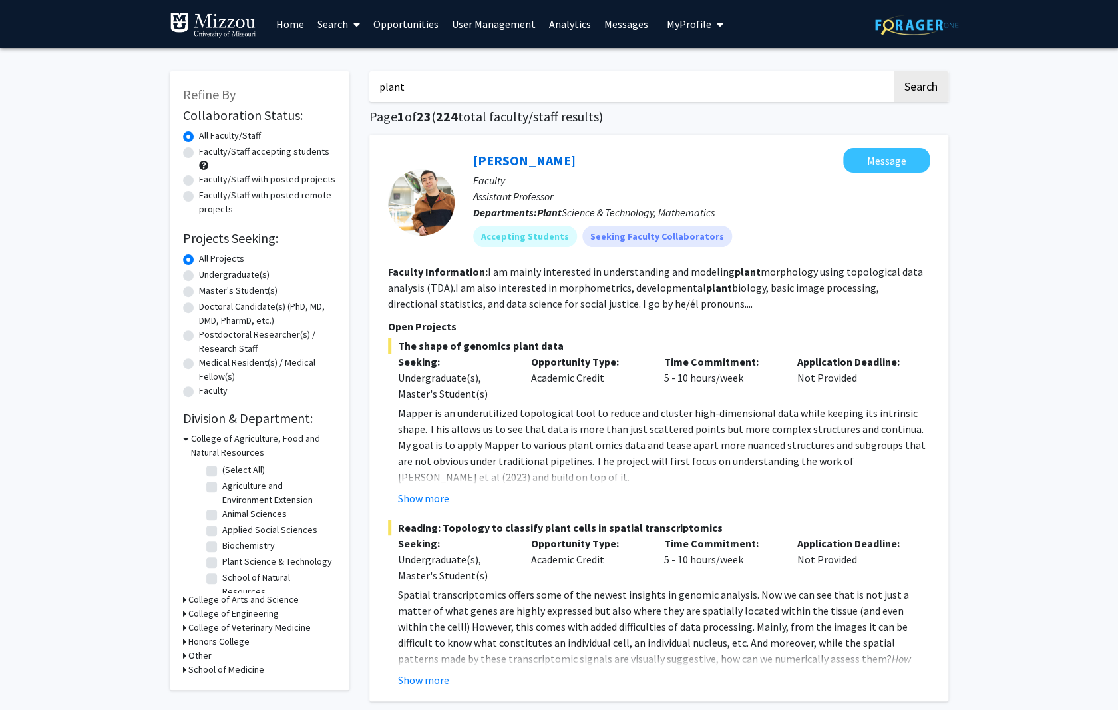
click at [199, 155] on label "Faculty/Staff accepting students" at bounding box center [264, 151] width 130 height 14
click at [199, 153] on input "Faculty/Staff accepting students" at bounding box center [203, 148] width 9 height 9
radio input "true"
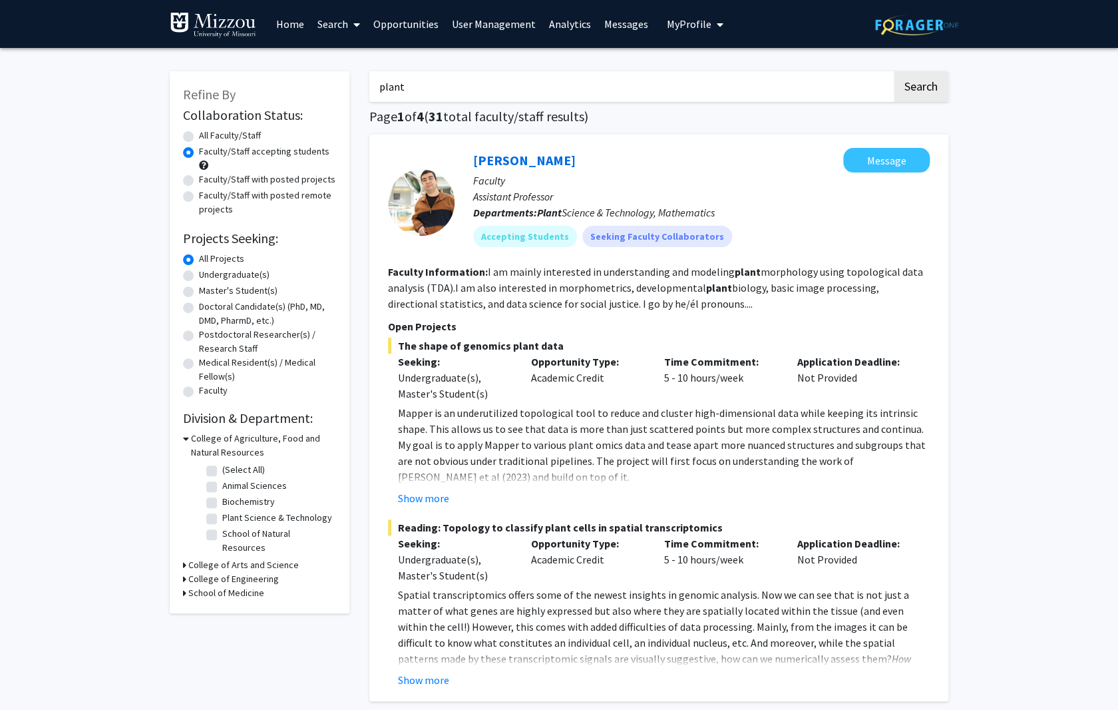
click at [199, 134] on label "All Faculty/Staff" at bounding box center [230, 135] width 62 height 14
click at [199, 134] on input "All Faculty/Staff" at bounding box center [203, 132] width 9 height 9
radio input "true"
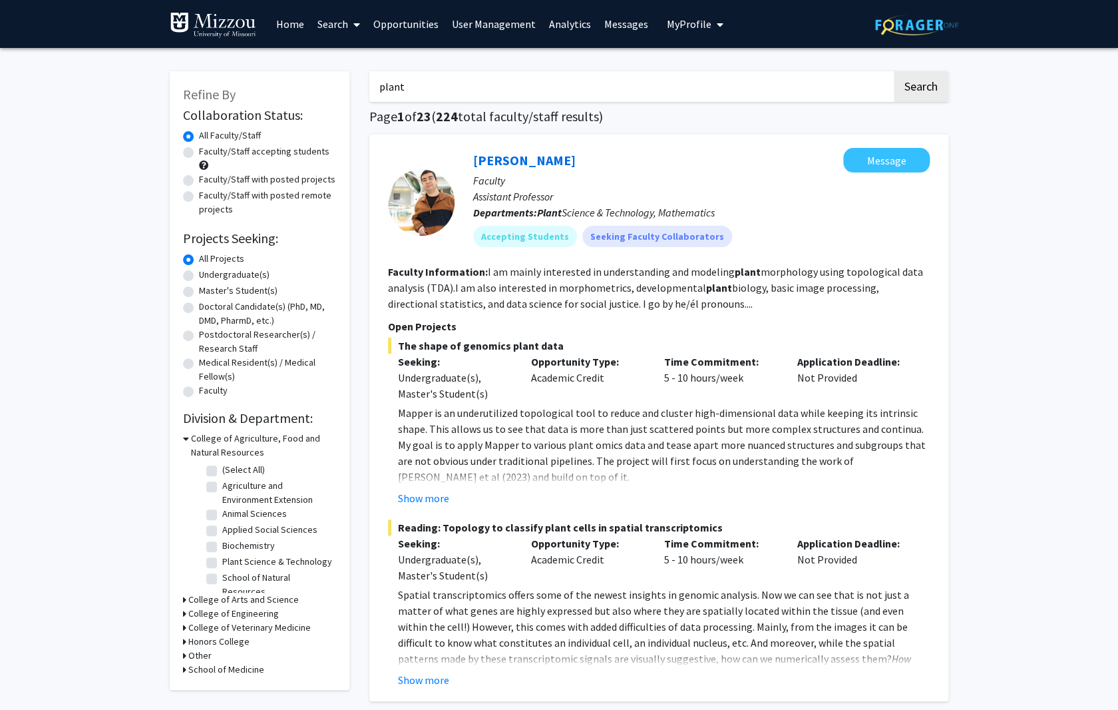
drag, startPoint x: 445, startPoint y: 91, endPoint x: 433, endPoint y: 91, distance: 12.6
click at [425, 91] on input "plant" at bounding box center [630, 86] width 523 height 31
click at [439, 89] on input "plant" at bounding box center [630, 86] width 523 height 31
click at [894, 71] on button "Search" at bounding box center [921, 86] width 55 height 31
click at [349, 25] on link "Search" at bounding box center [339, 24] width 56 height 47
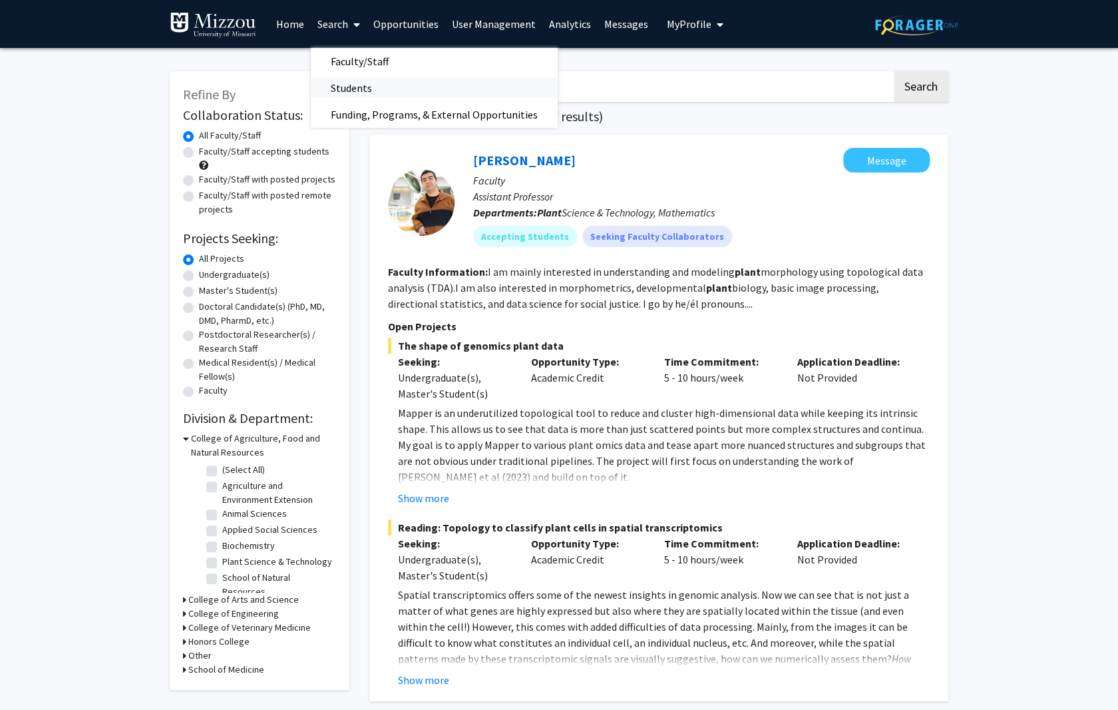
click at [343, 83] on span "Students" at bounding box center [351, 88] width 81 height 27
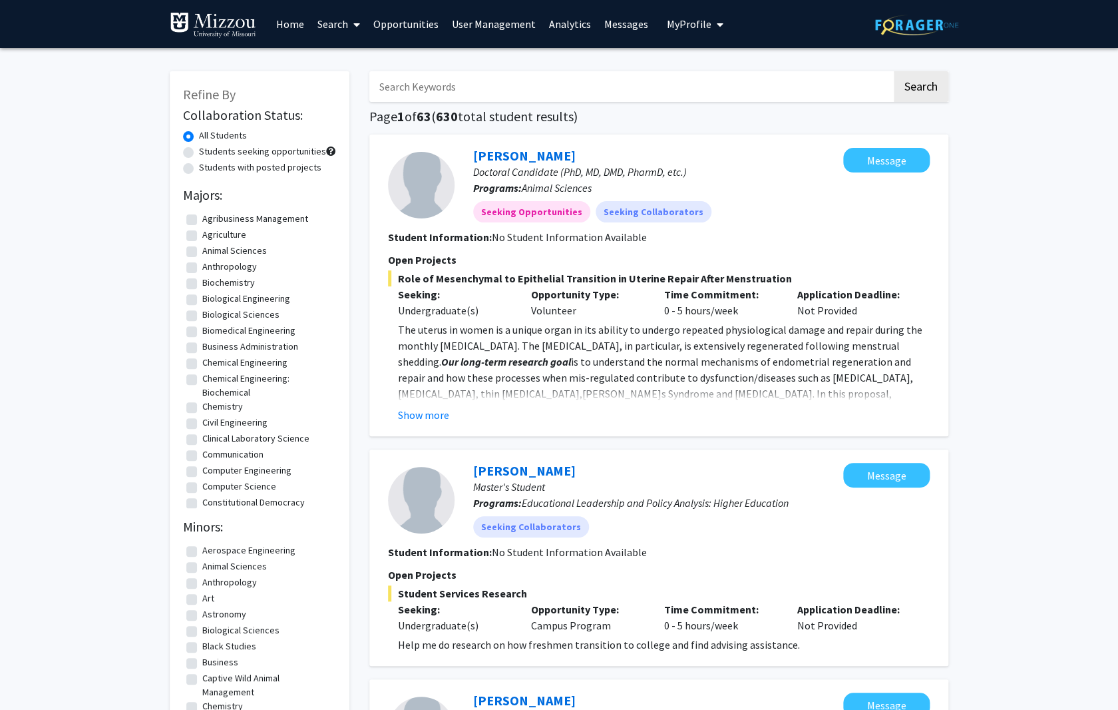
click at [339, 25] on link "Search" at bounding box center [339, 24] width 56 height 47
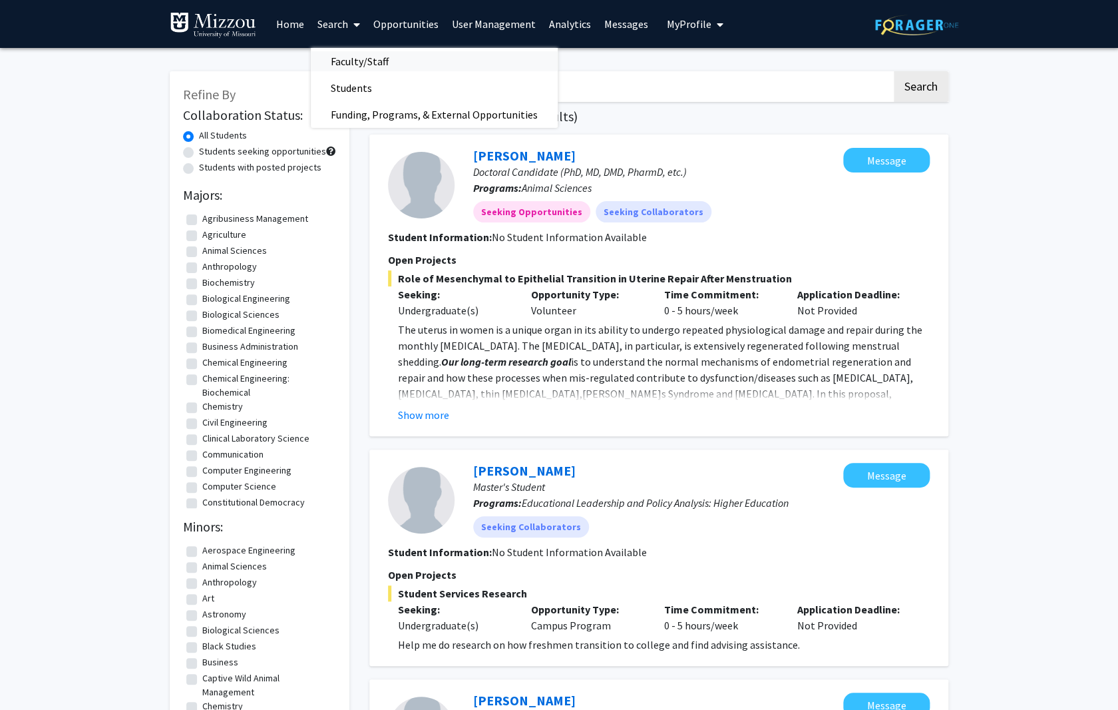
click at [349, 59] on span "Faculty/Staff" at bounding box center [360, 61] width 98 height 27
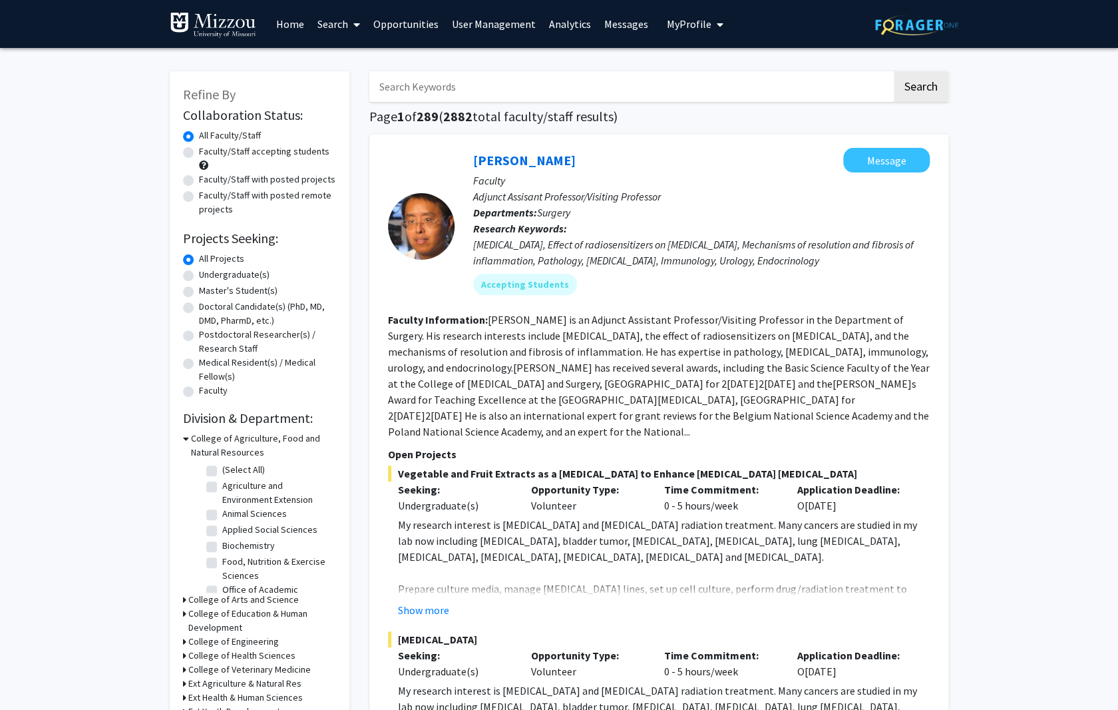
click at [401, 92] on input "Search Keywords" at bounding box center [630, 86] width 523 height 31
click at [894, 71] on button "Search" at bounding box center [921, 86] width 55 height 31
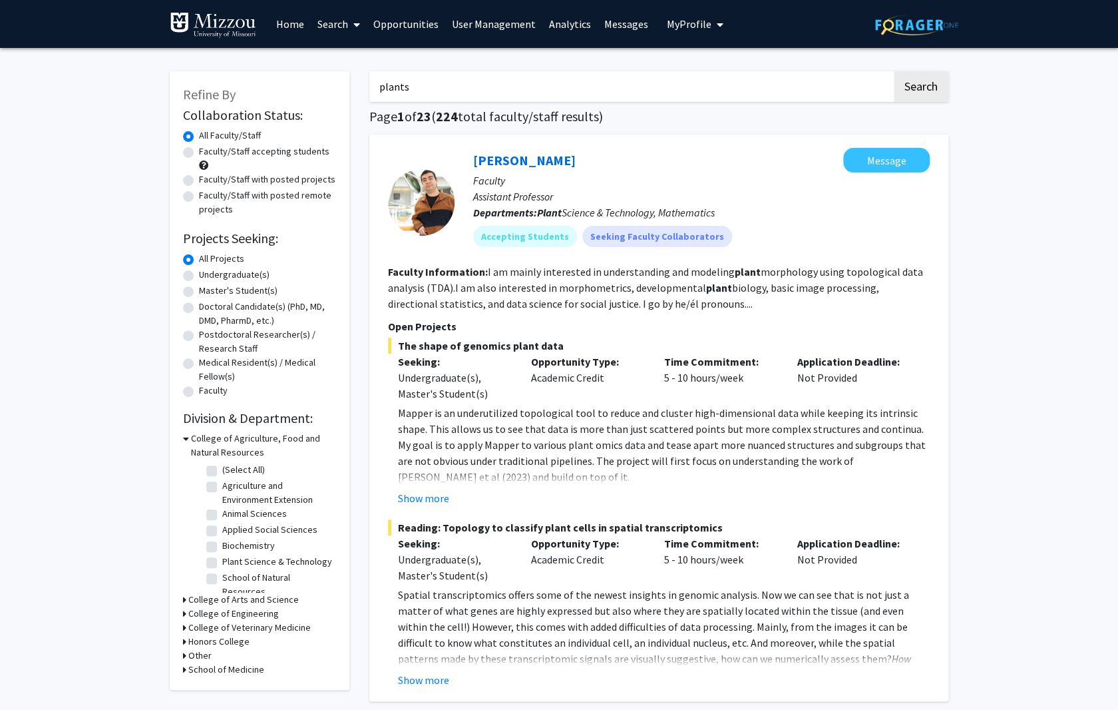
type input "plants"
click at [894, 71] on button "Search" at bounding box center [921, 86] width 55 height 31
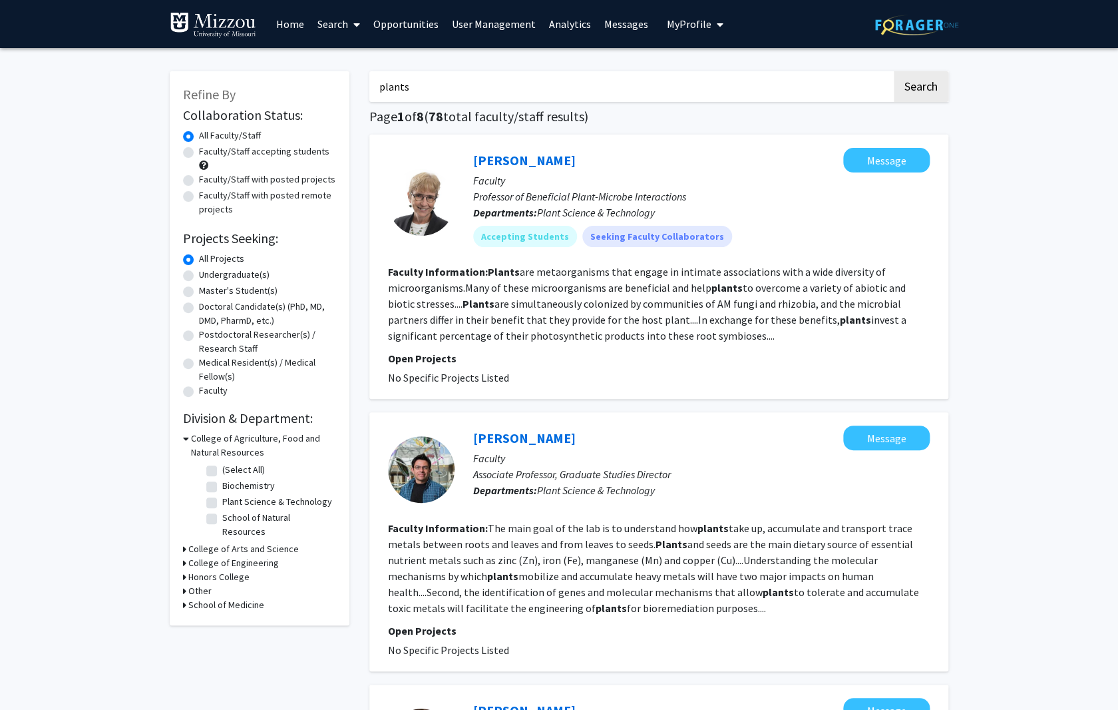
click at [199, 182] on label "Faculty/Staff with posted projects" at bounding box center [267, 179] width 136 height 14
click at [199, 181] on input "Faculty/Staff with posted projects" at bounding box center [203, 176] width 9 height 9
radio input "true"
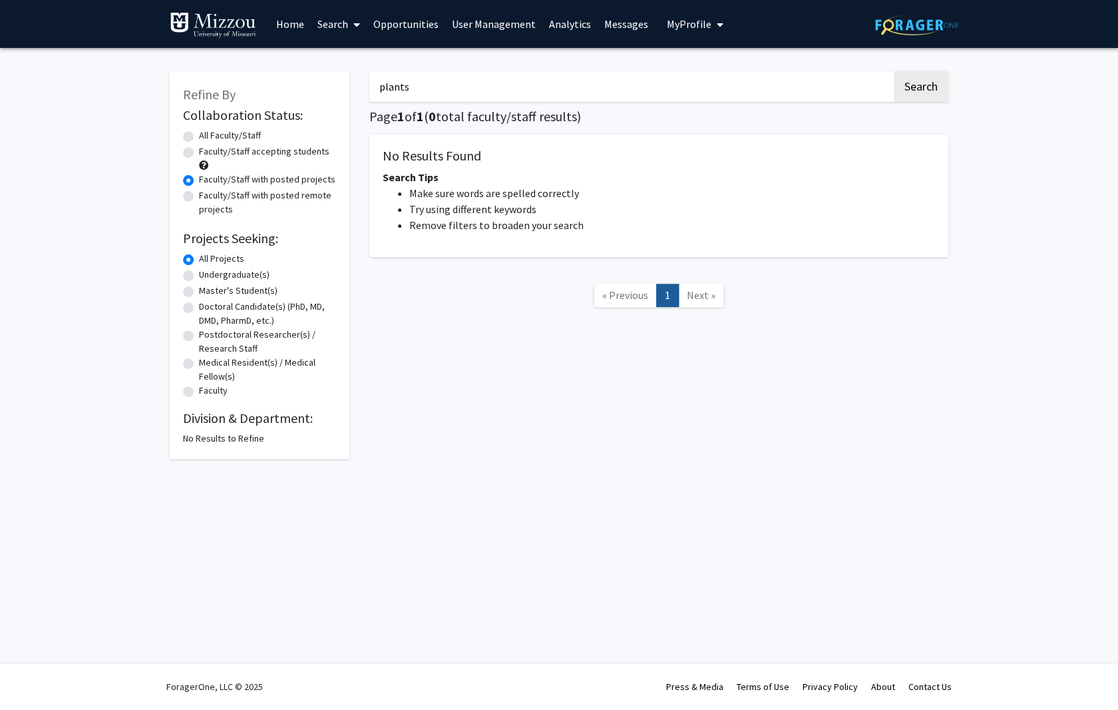
click at [417, 89] on input "plants" at bounding box center [630, 86] width 523 height 31
type input "plant"
click at [894, 71] on button "Search" at bounding box center [921, 86] width 55 height 31
radio input "true"
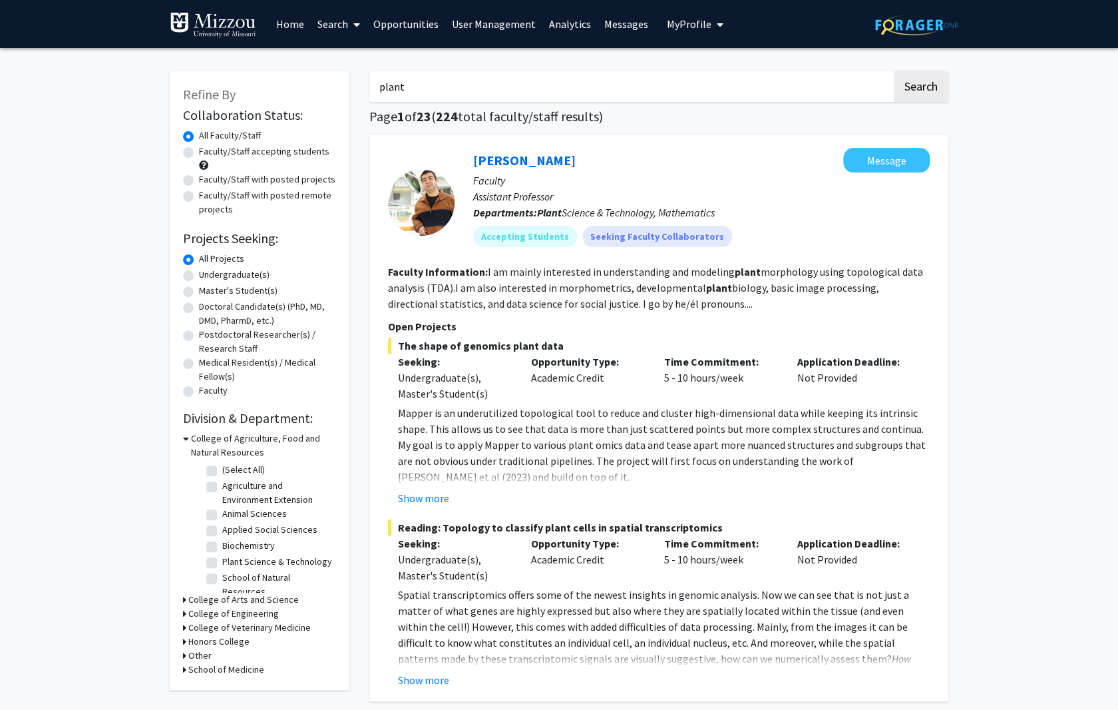
click at [199, 153] on label "Faculty/Staff accepting students" at bounding box center [264, 151] width 130 height 14
click at [199, 153] on input "Faculty/Staff accepting students" at bounding box center [203, 148] width 9 height 9
radio input "true"
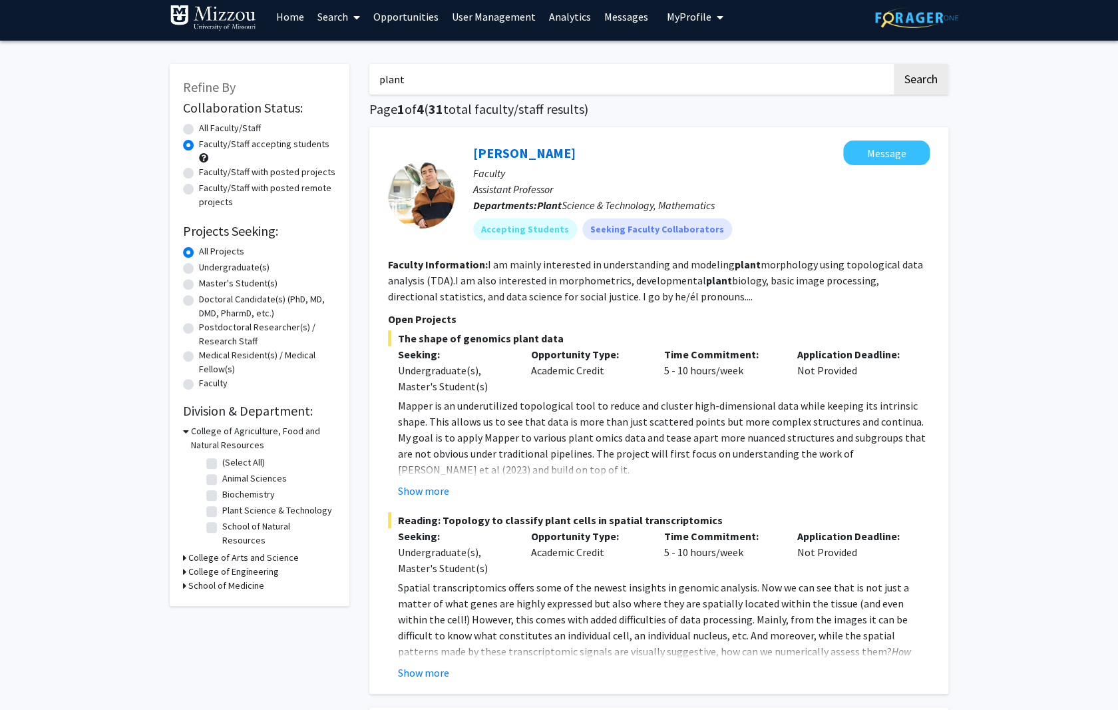
scroll to position [4, 0]
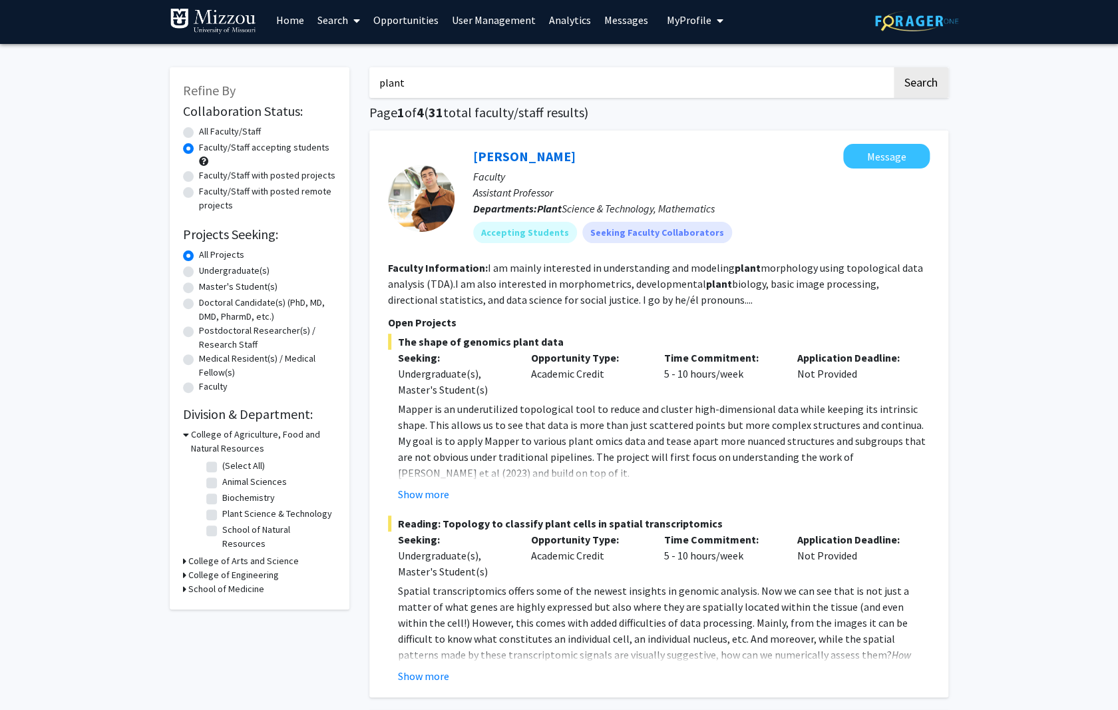
click at [199, 175] on label "Faculty/Staff with posted projects" at bounding box center [267, 175] width 136 height 14
click at [199, 175] on input "Faculty/Staff with posted projects" at bounding box center [203, 172] width 9 height 9
radio input "true"
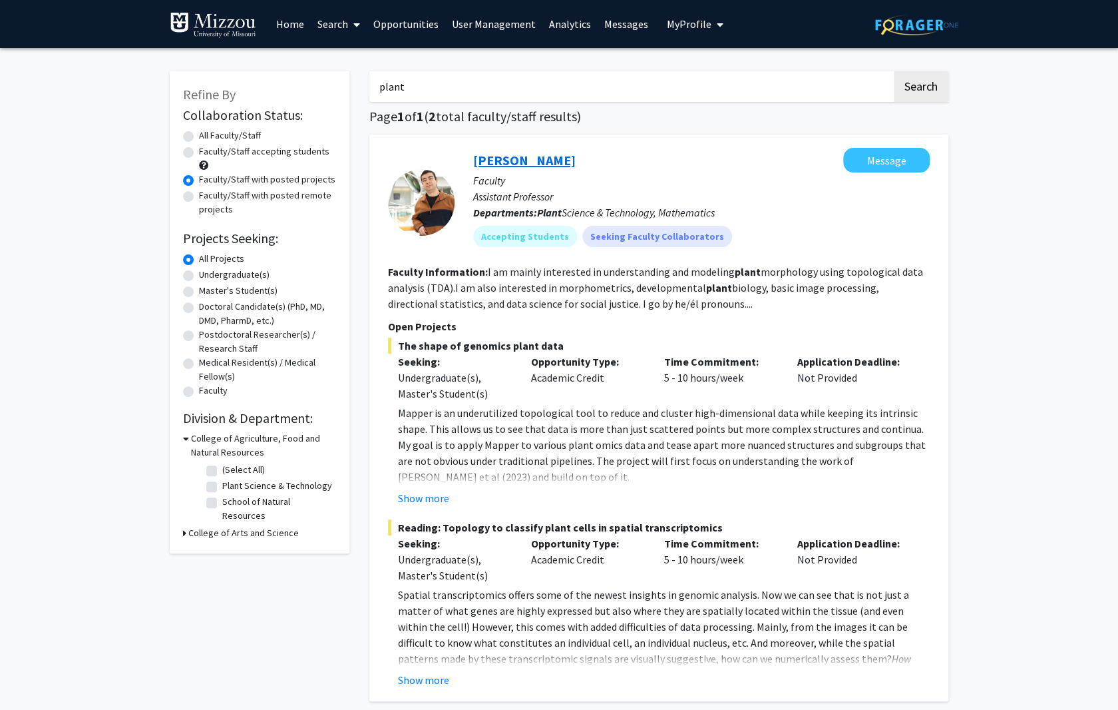
click at [535, 162] on link "[PERSON_NAME]" at bounding box center [524, 160] width 103 height 17
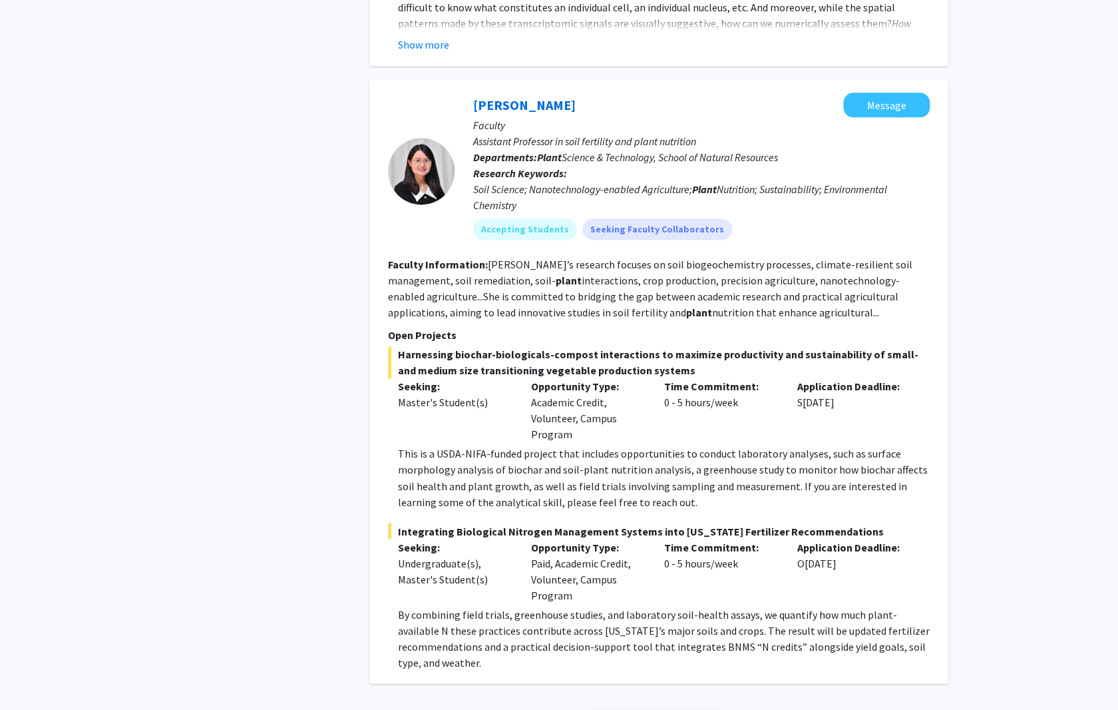
scroll to position [646, 0]
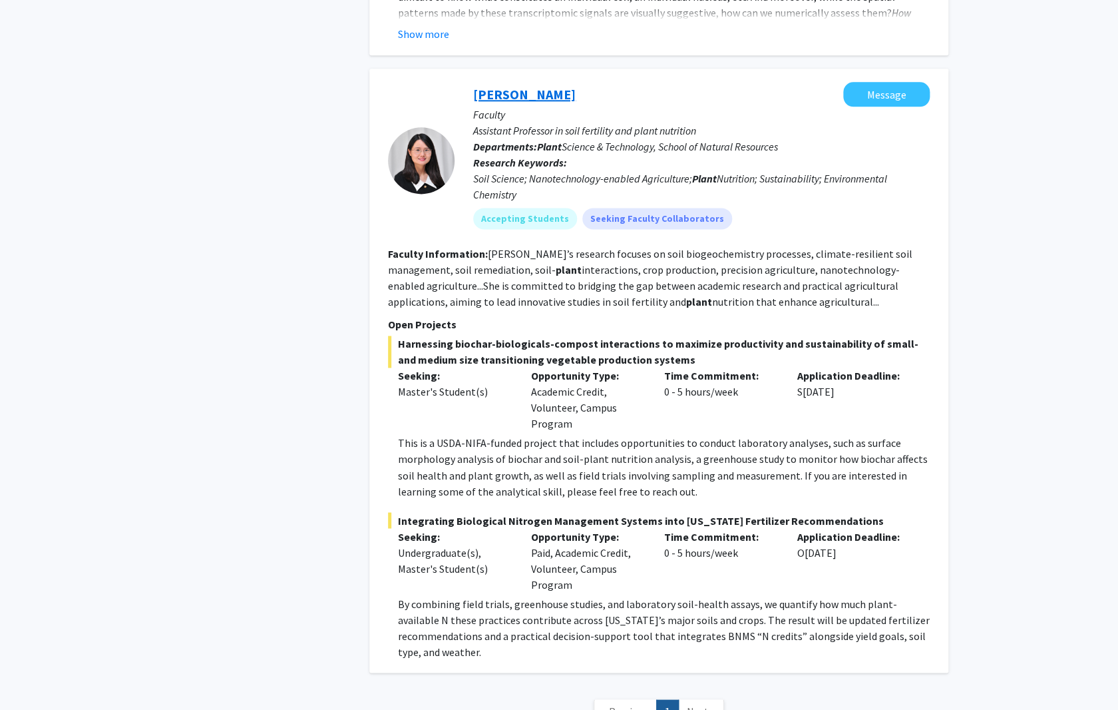
click at [503, 97] on link "[PERSON_NAME]" at bounding box center [524, 94] width 103 height 17
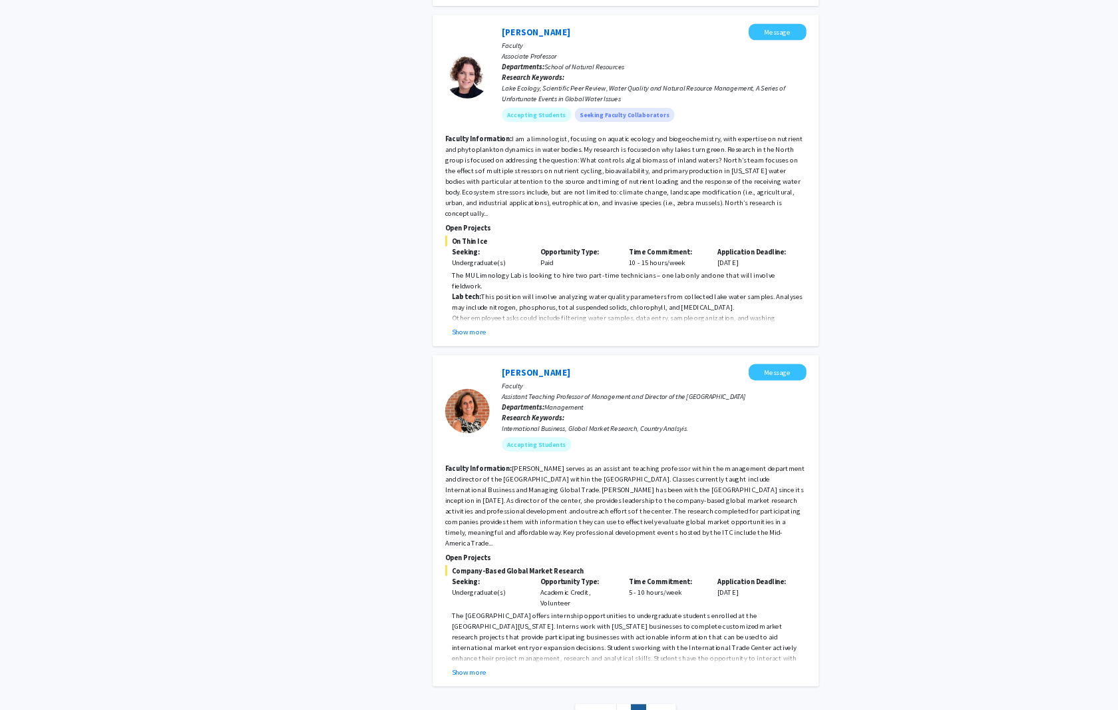
scroll to position [2912, 0]
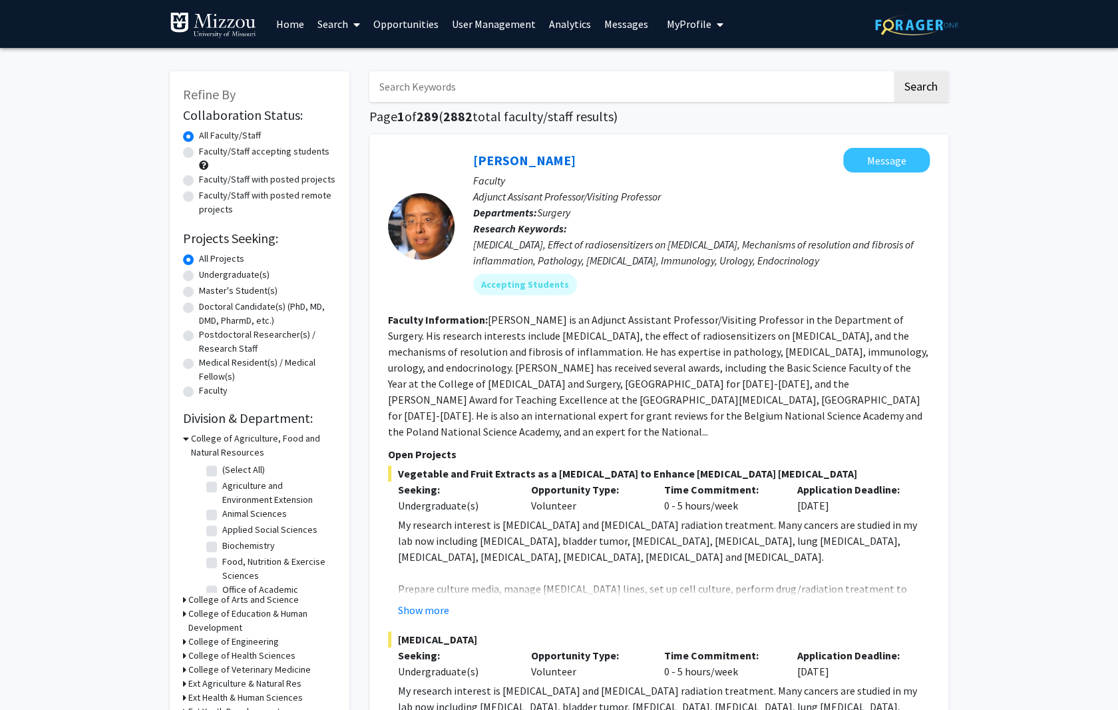
click at [199, 252] on label "All Projects" at bounding box center [221, 259] width 45 height 14
click at [199, 252] on input "All Projects" at bounding box center [203, 256] width 9 height 9
click at [199, 133] on label "All Faculty/Staff" at bounding box center [230, 135] width 62 height 14
click at [199, 133] on input "All Faculty/Staff" at bounding box center [203, 132] width 9 height 9
drag, startPoint x: 413, startPoint y: 81, endPoint x: 426, endPoint y: 79, distance: 12.8
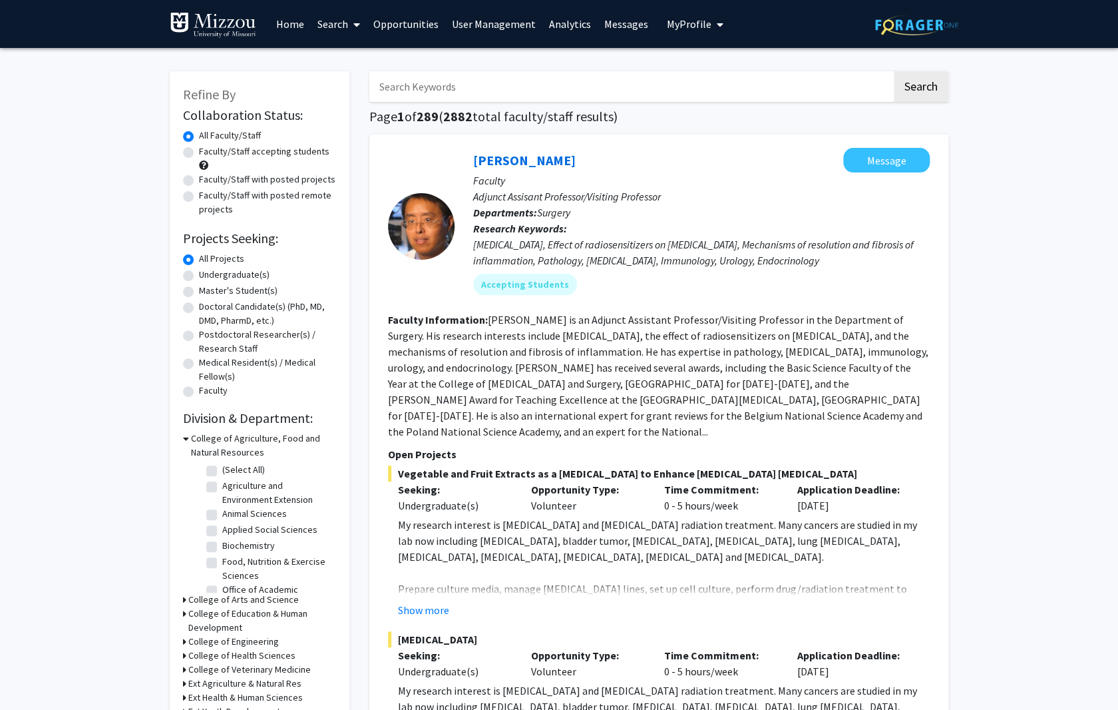
click at [413, 81] on input "Search Keywords" at bounding box center [630, 86] width 523 height 31
click at [341, 24] on link "Search" at bounding box center [339, 24] width 56 height 47
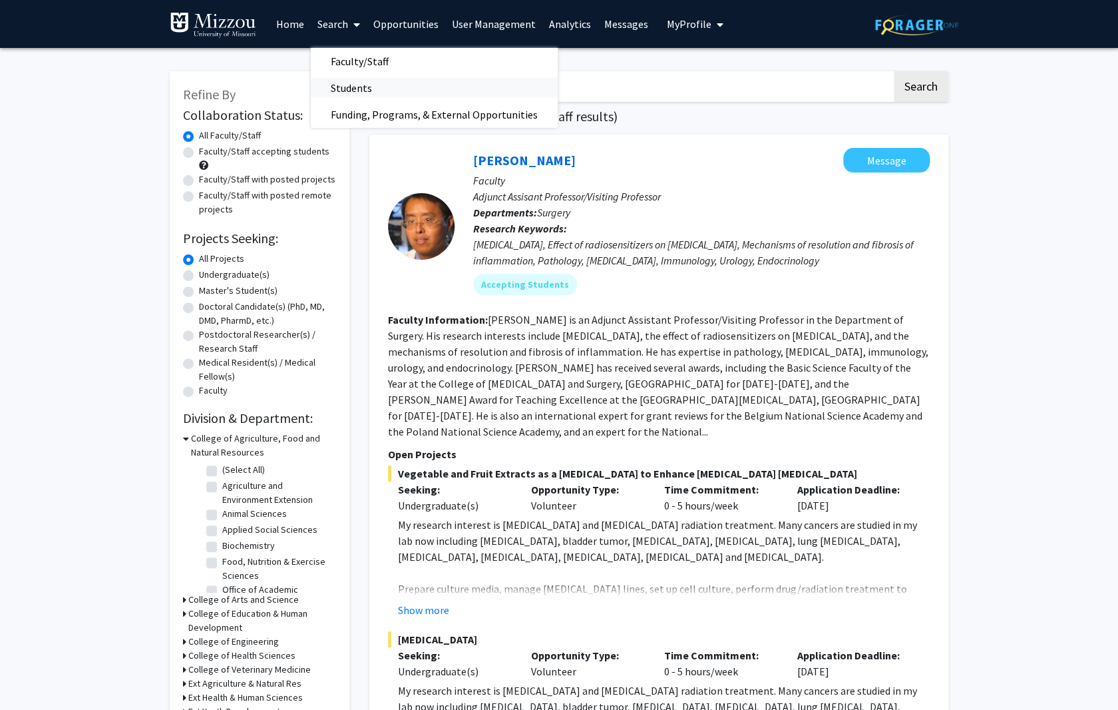
click at [340, 83] on span "Students" at bounding box center [351, 88] width 81 height 27
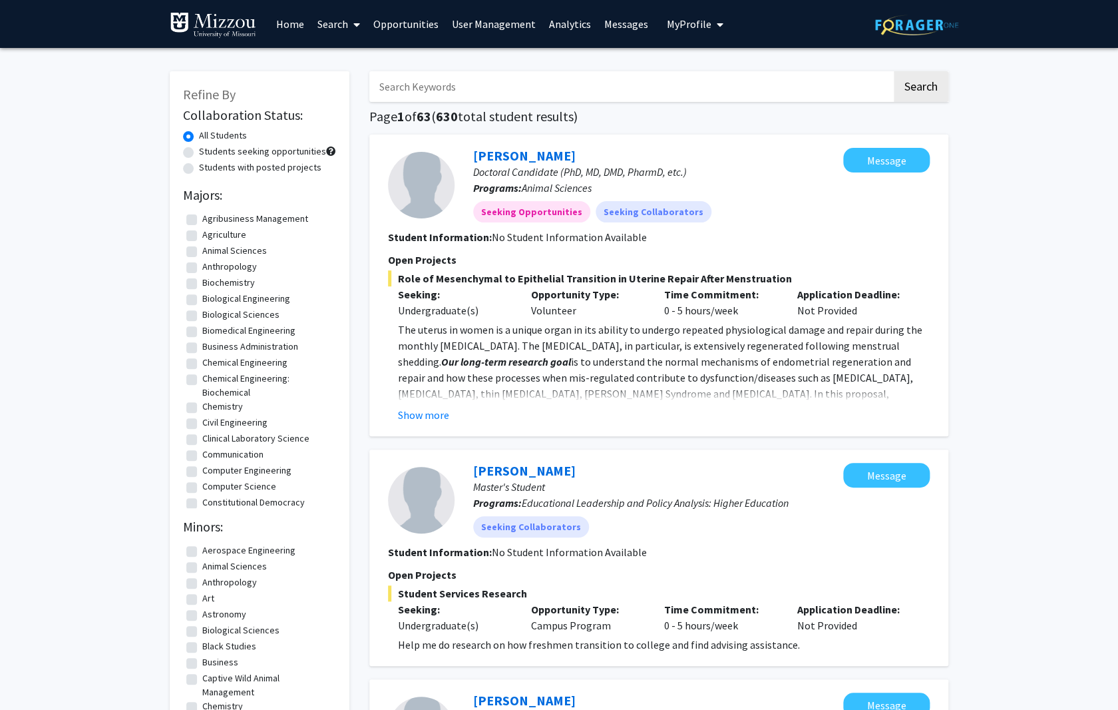
click at [333, 21] on link "Search" at bounding box center [339, 24] width 56 height 47
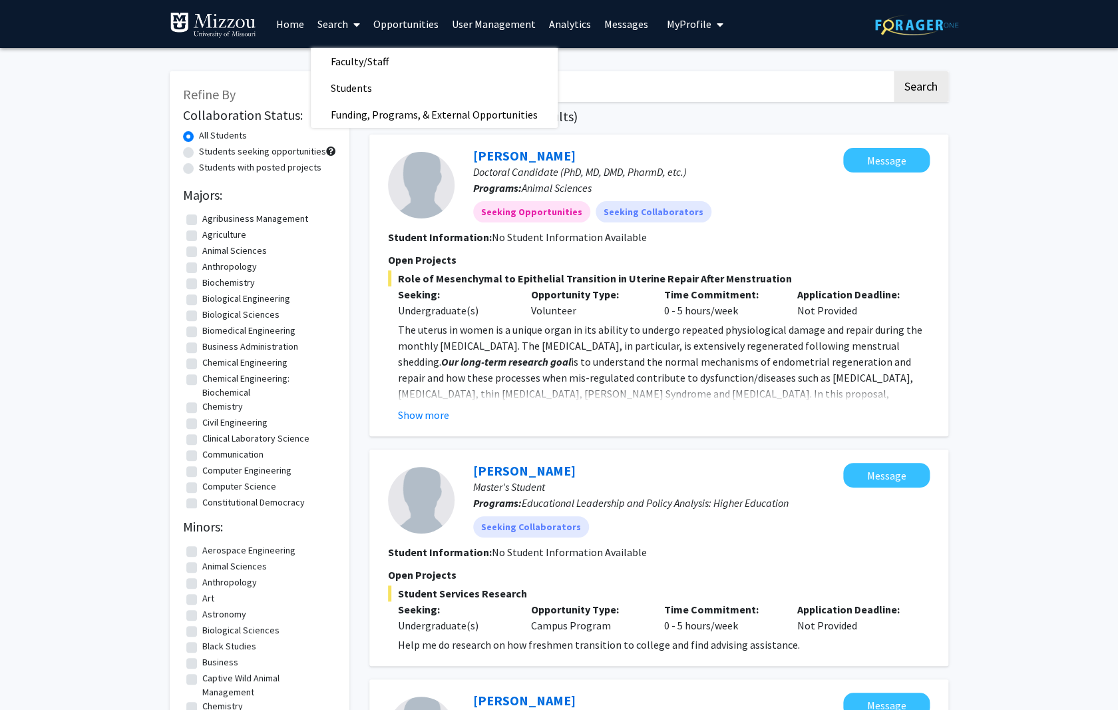
click at [333, 21] on link "Search" at bounding box center [339, 24] width 56 height 47
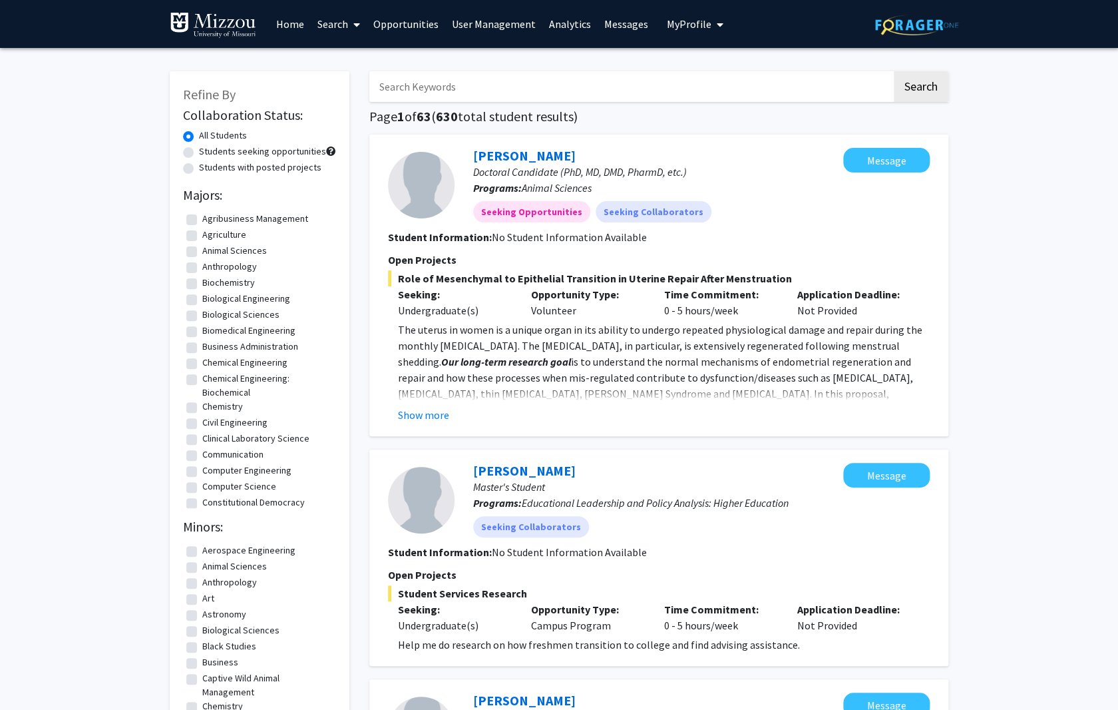
click at [423, 93] on input "Search Keywords" at bounding box center [630, 86] width 523 height 31
type input "plant"
click at [894, 71] on button "Search" at bounding box center [921, 86] width 55 height 31
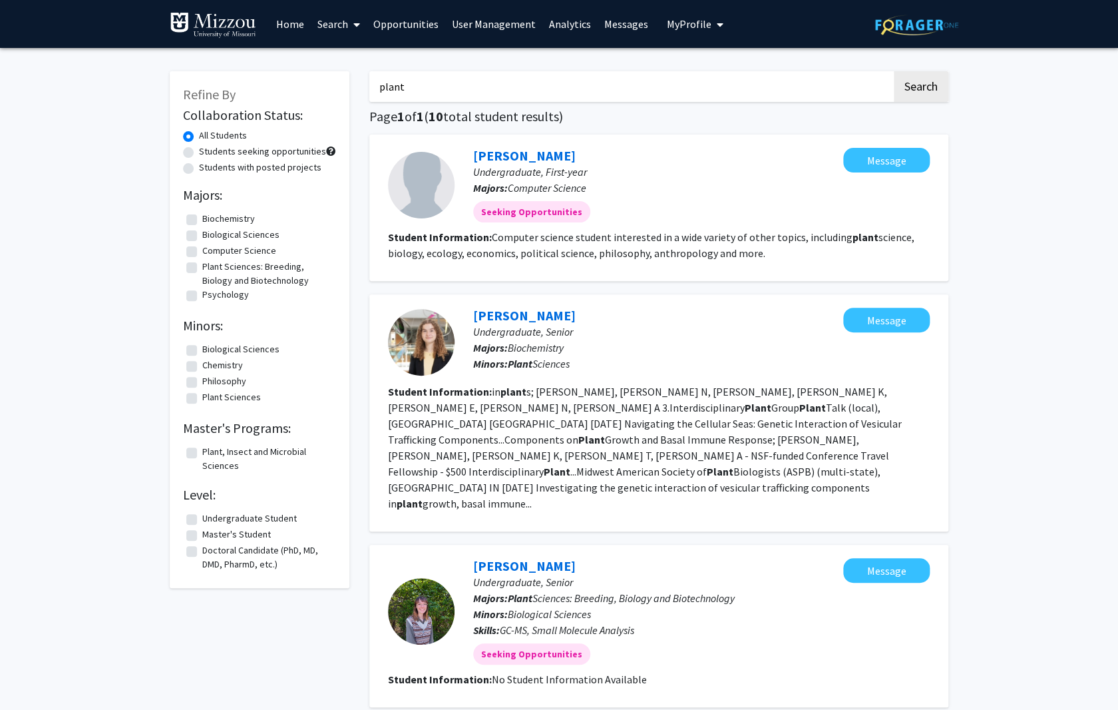
drag, startPoint x: 425, startPoint y: 89, endPoint x: 158, endPoint y: 72, distance: 267.5
click at [369, 71] on input "plant" at bounding box center [630, 86] width 523 height 31
click at [300, 166] on label "Students with posted projects" at bounding box center [260, 167] width 122 height 14
click at [208, 166] on input "Students with posted projects" at bounding box center [203, 164] width 9 height 9
radio input "true"
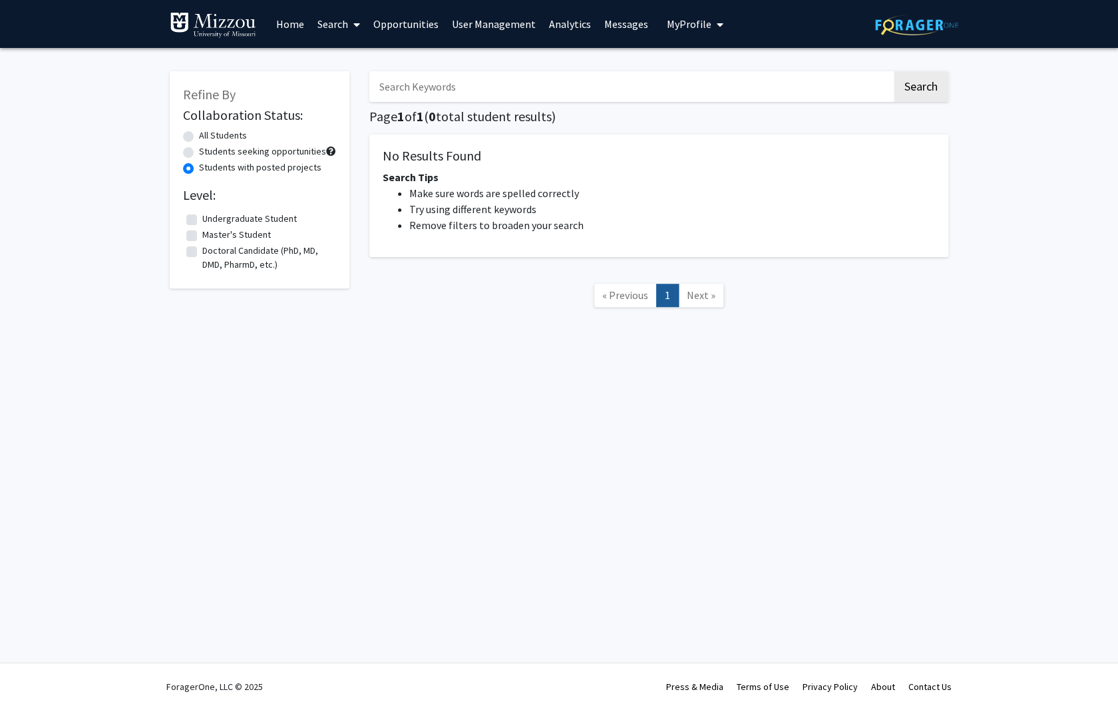
click at [334, 24] on link "Search" at bounding box center [339, 24] width 56 height 47
click at [349, 61] on span "Faculty/Staff" at bounding box center [360, 61] width 98 height 27
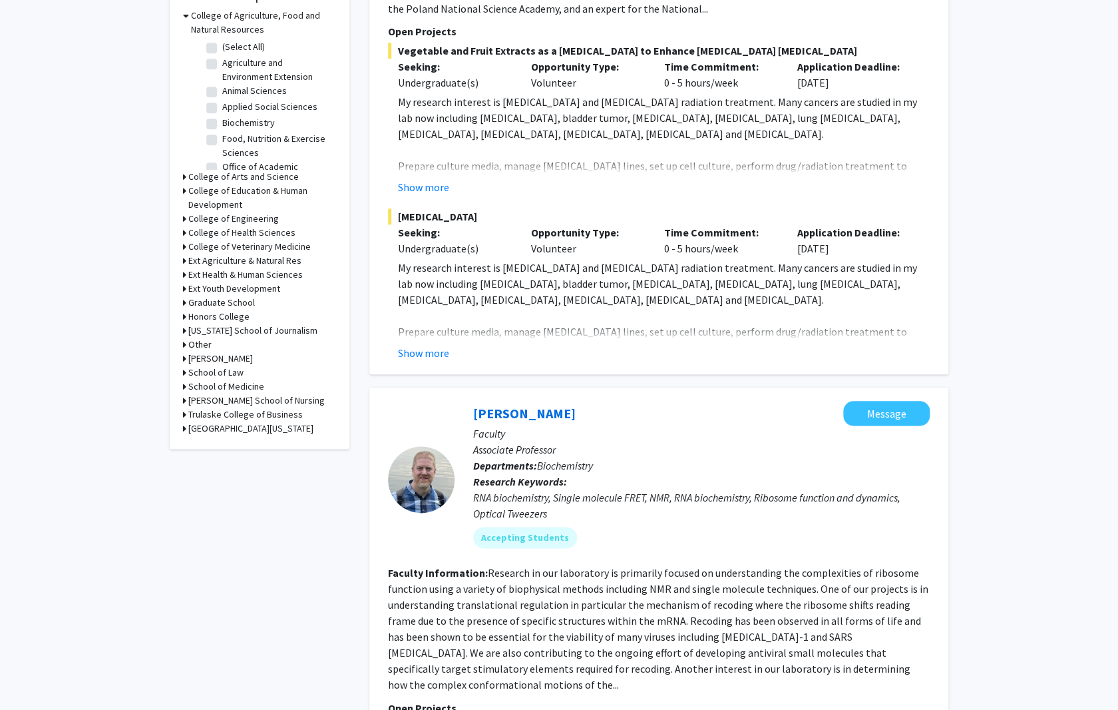
scroll to position [425, 0]
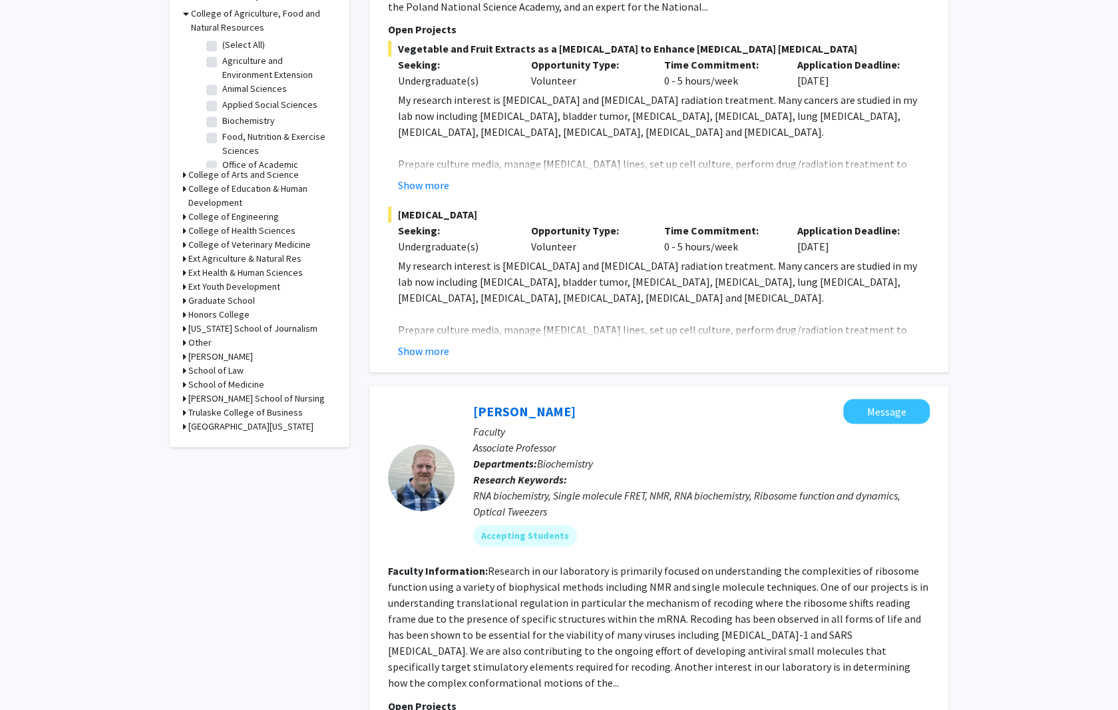
click at [186, 175] on icon at bounding box center [184, 175] width 3 height 14
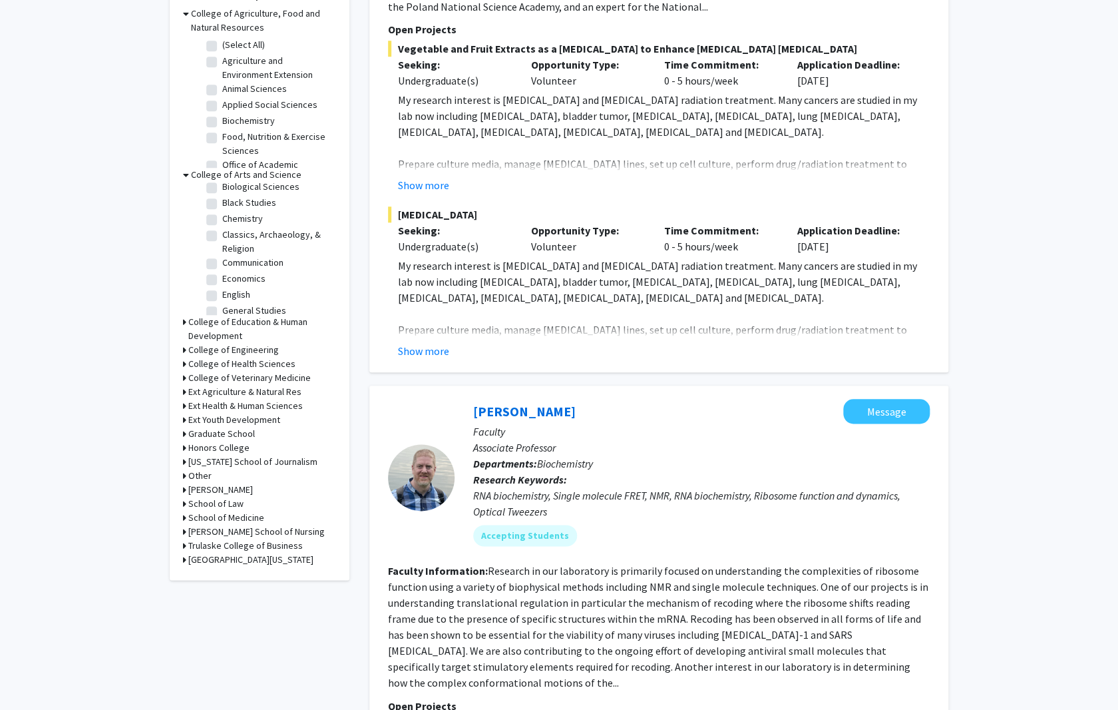
scroll to position [56, 0]
click at [222, 216] on label "Chemistry" at bounding box center [242, 216] width 41 height 14
click at [222, 216] on input "Chemistry" at bounding box center [226, 213] width 9 height 9
checkbox input "true"
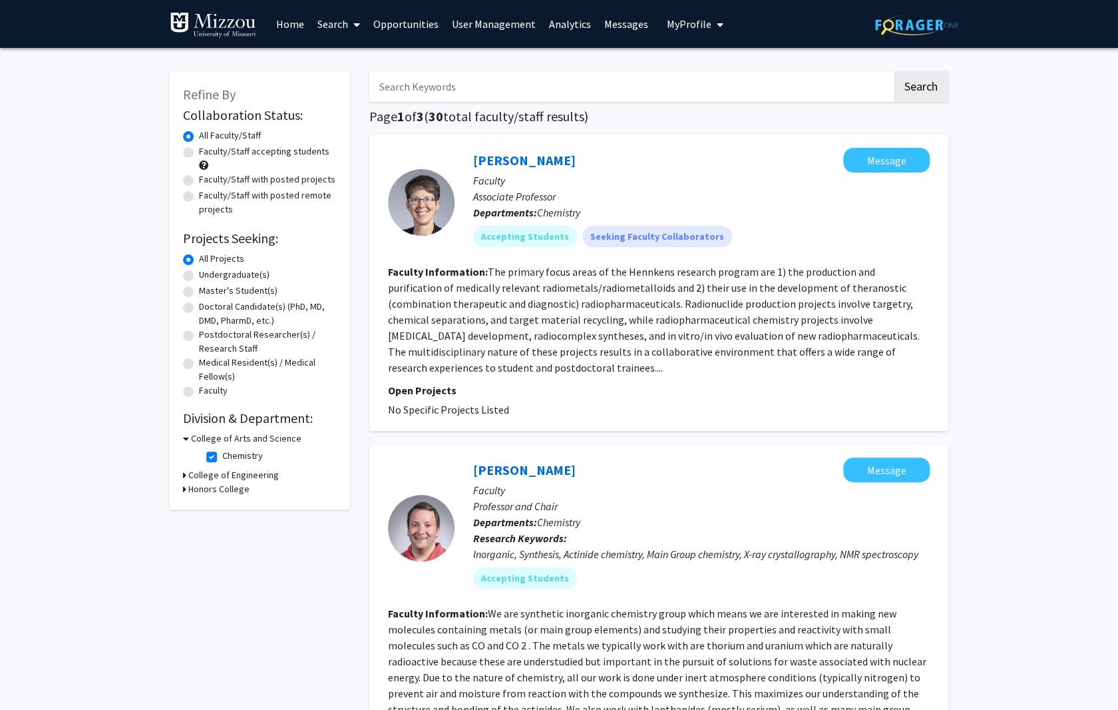
click at [557, 23] on link "Analytics" at bounding box center [570, 24] width 55 height 47
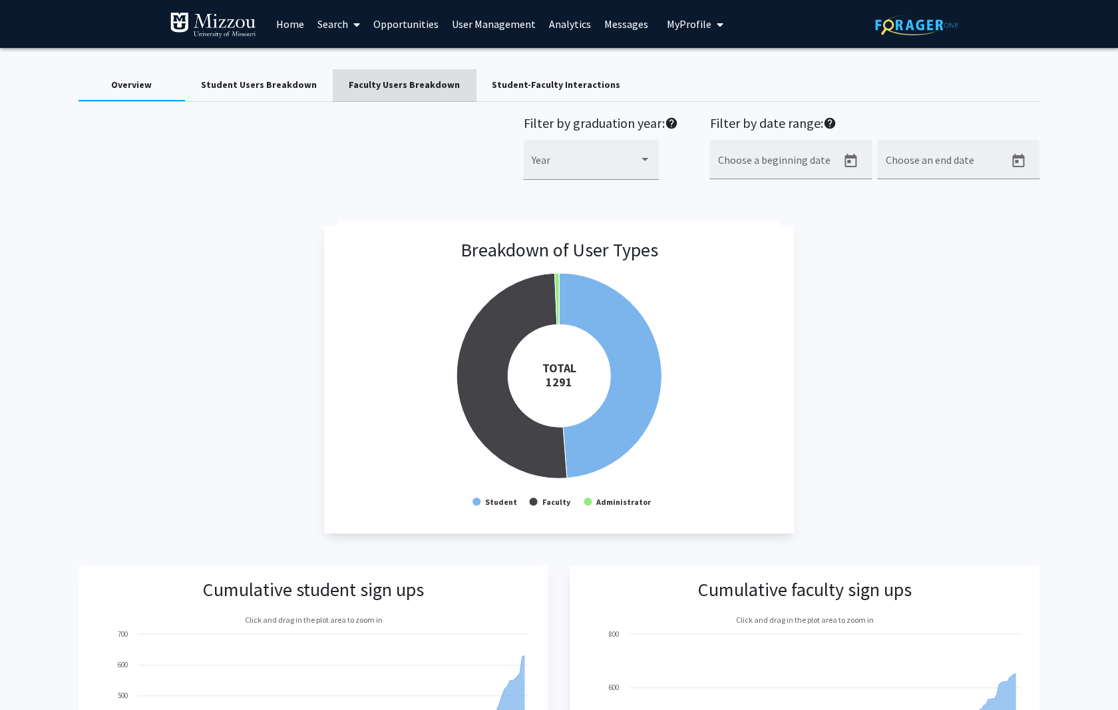
click at [416, 85] on div "Faculty Users Breakdown" at bounding box center [404, 85] width 111 height 14
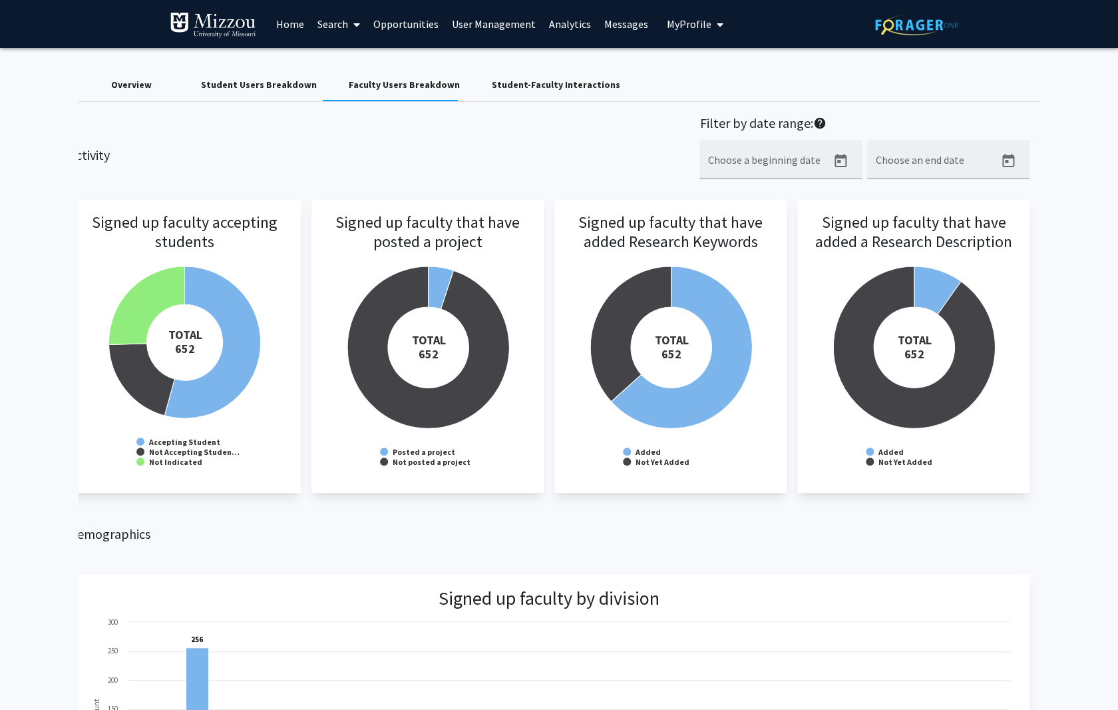
click at [328, 25] on link "Search" at bounding box center [339, 24] width 56 height 47
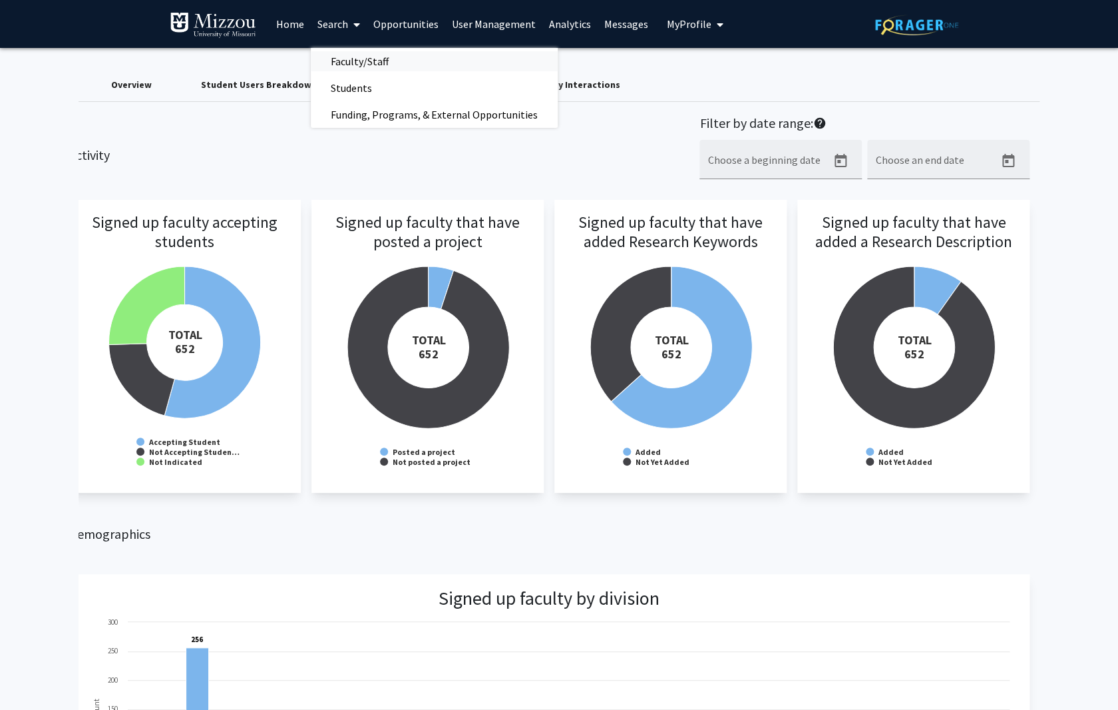
click at [346, 59] on span "Faculty/Staff" at bounding box center [360, 61] width 98 height 27
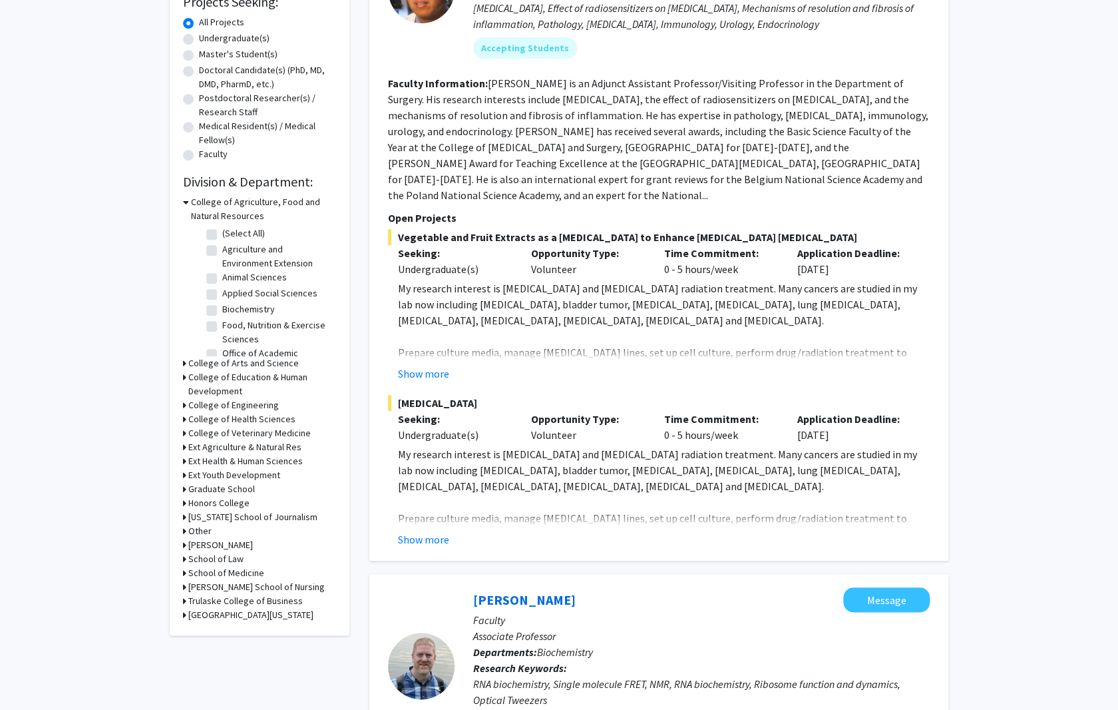
scroll to position [250, 0]
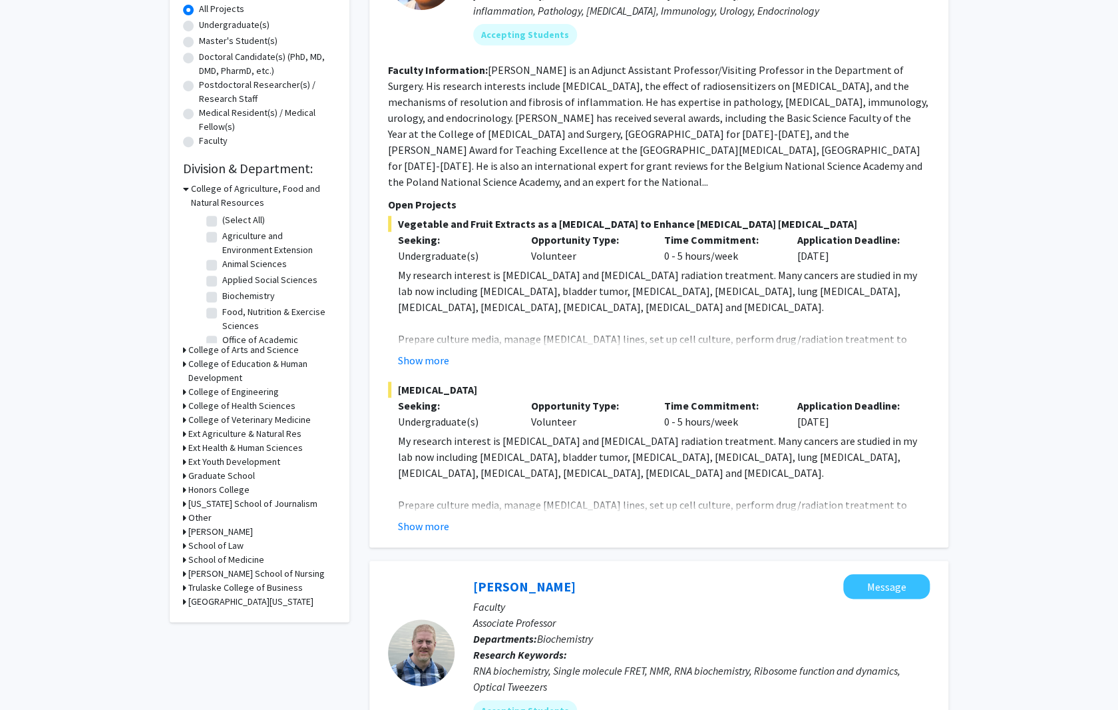
click at [184, 350] on icon at bounding box center [184, 350] width 3 height 14
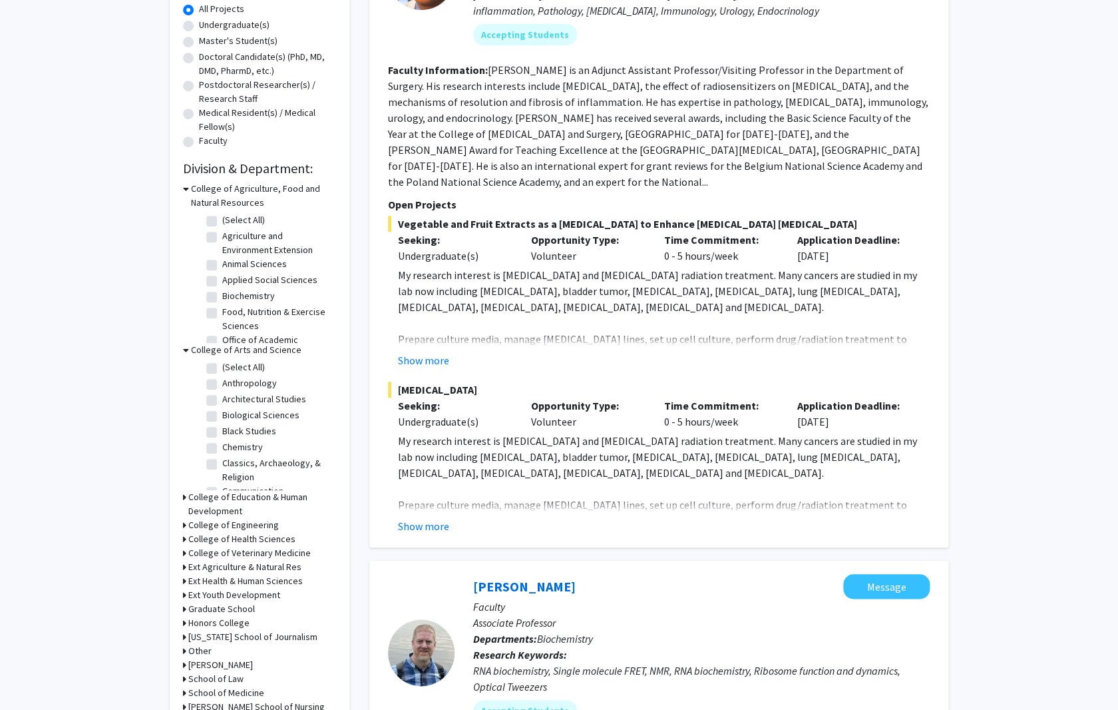
click at [222, 448] on label "Chemistry" at bounding box center [242, 447] width 41 height 14
click at [222, 448] on input "Chemistry" at bounding box center [226, 444] width 9 height 9
checkbox input "true"
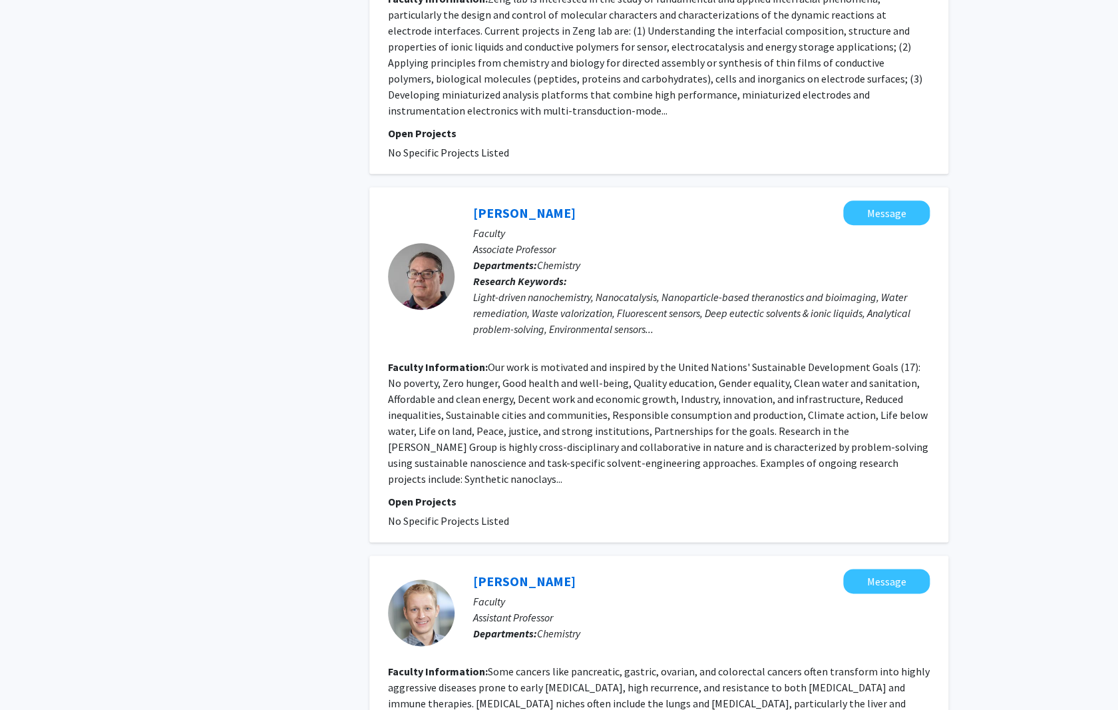
scroll to position [2787, 0]
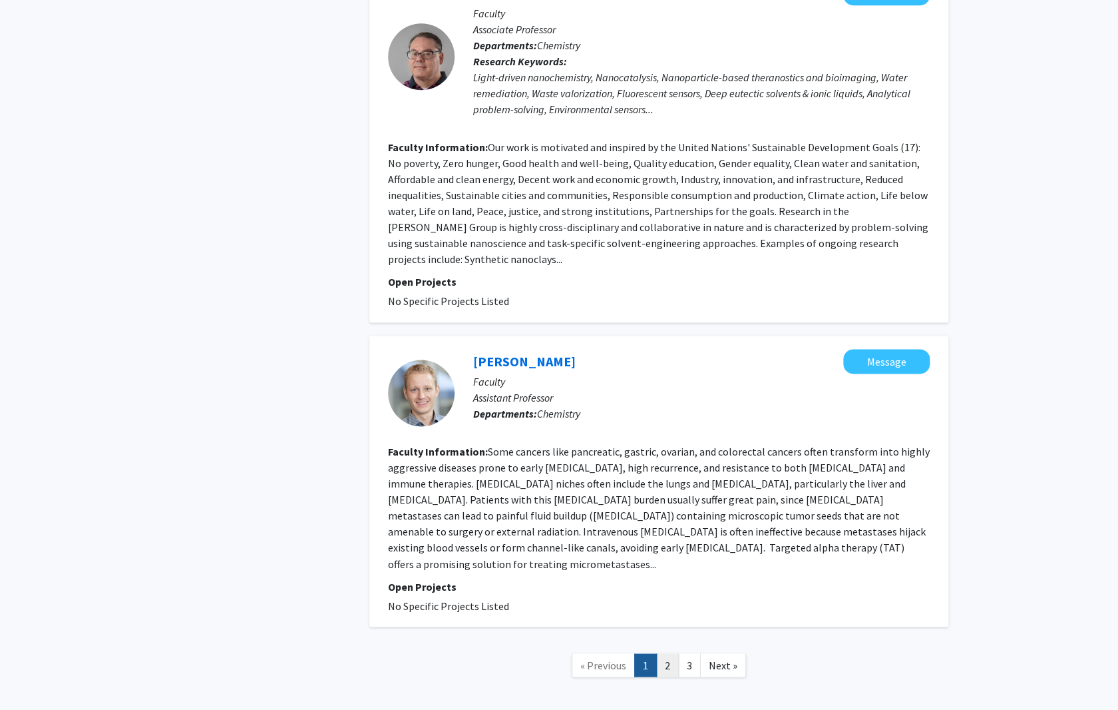
click at [670, 653] on link "2" at bounding box center [667, 664] width 23 height 23
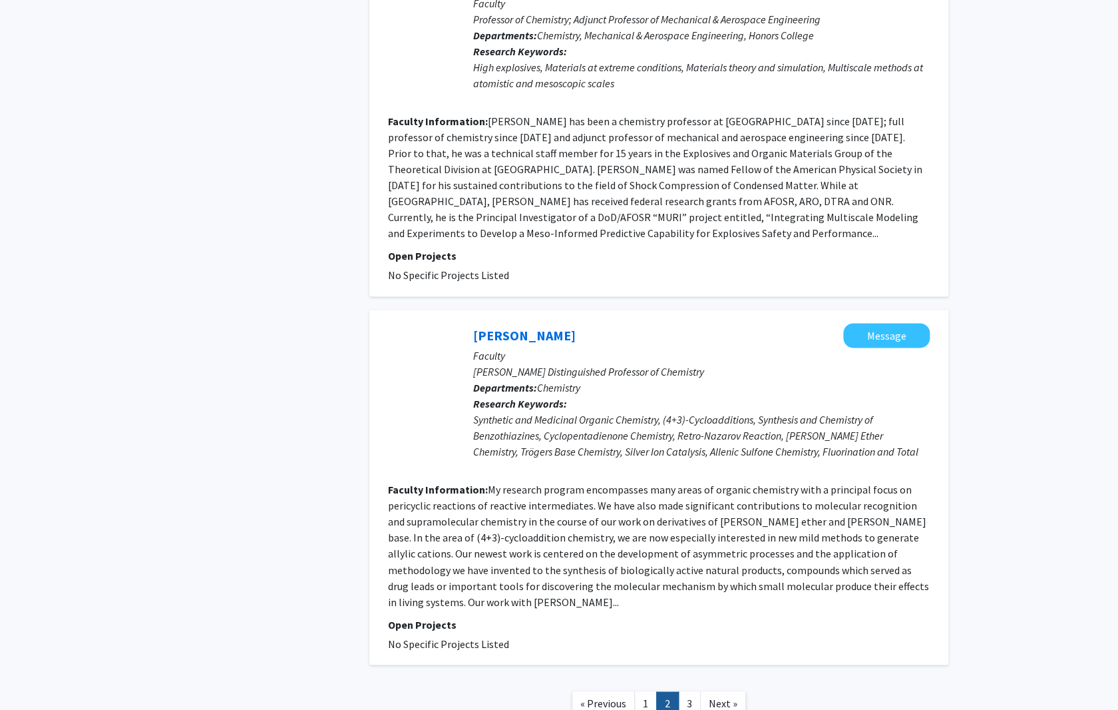
scroll to position [2830, 0]
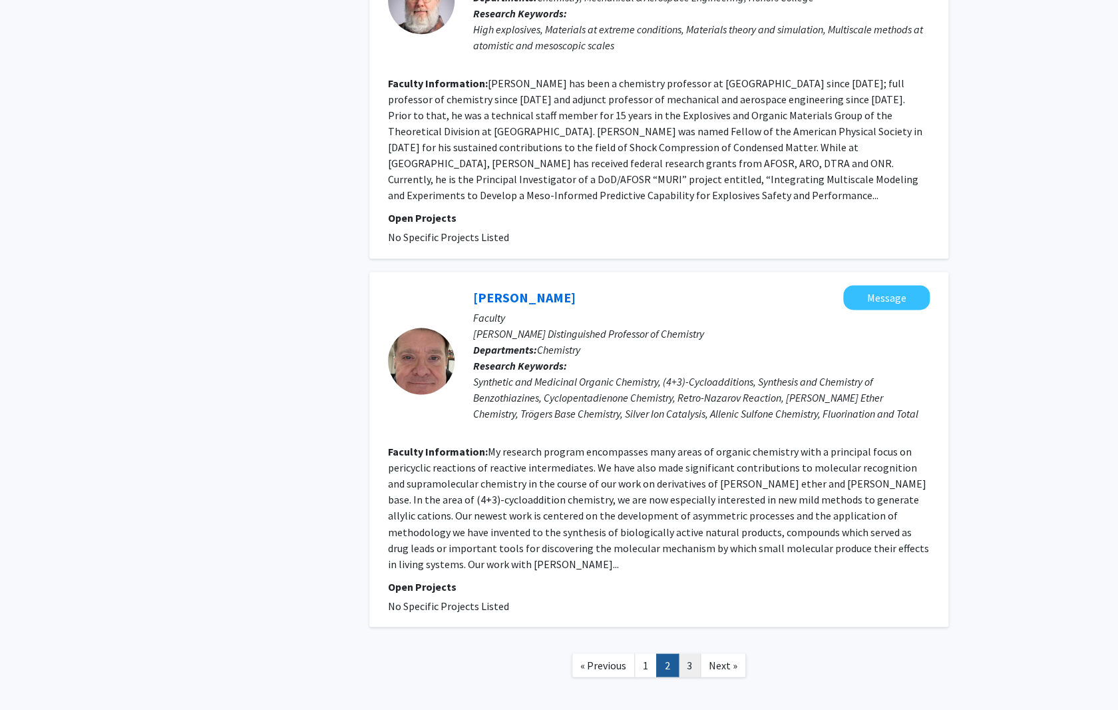
click at [683, 653] on link "3" at bounding box center [689, 664] width 23 height 23
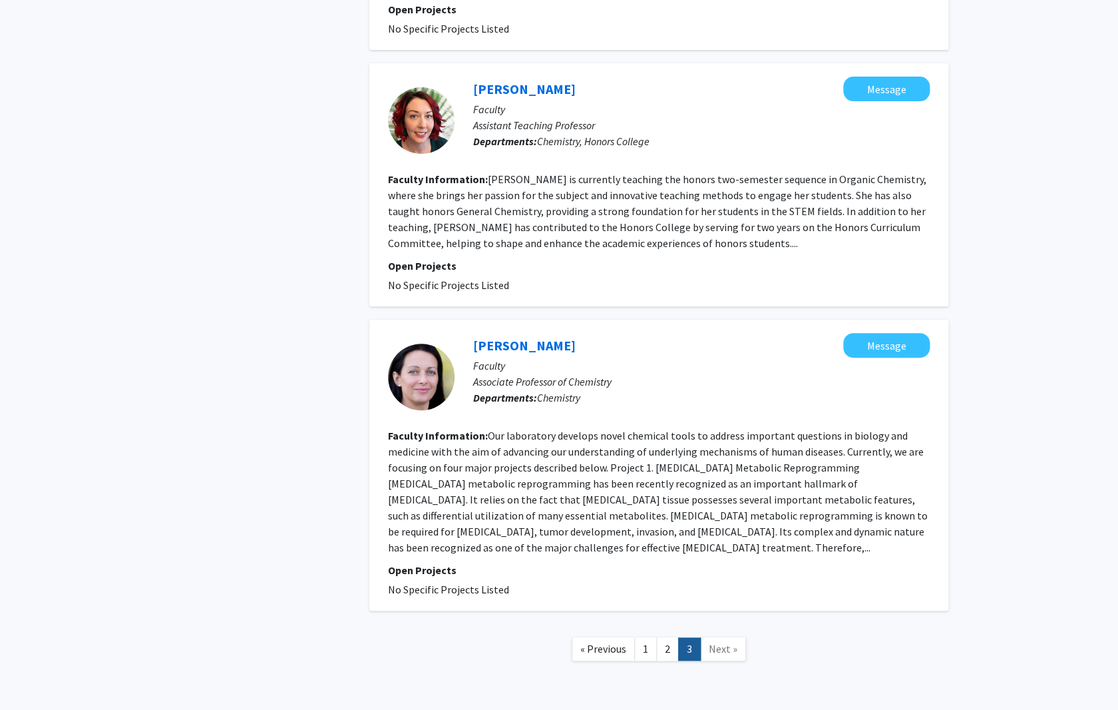
scroll to position [2331, 0]
